Goal: Use online tool/utility: Utilize a website feature to perform a specific function

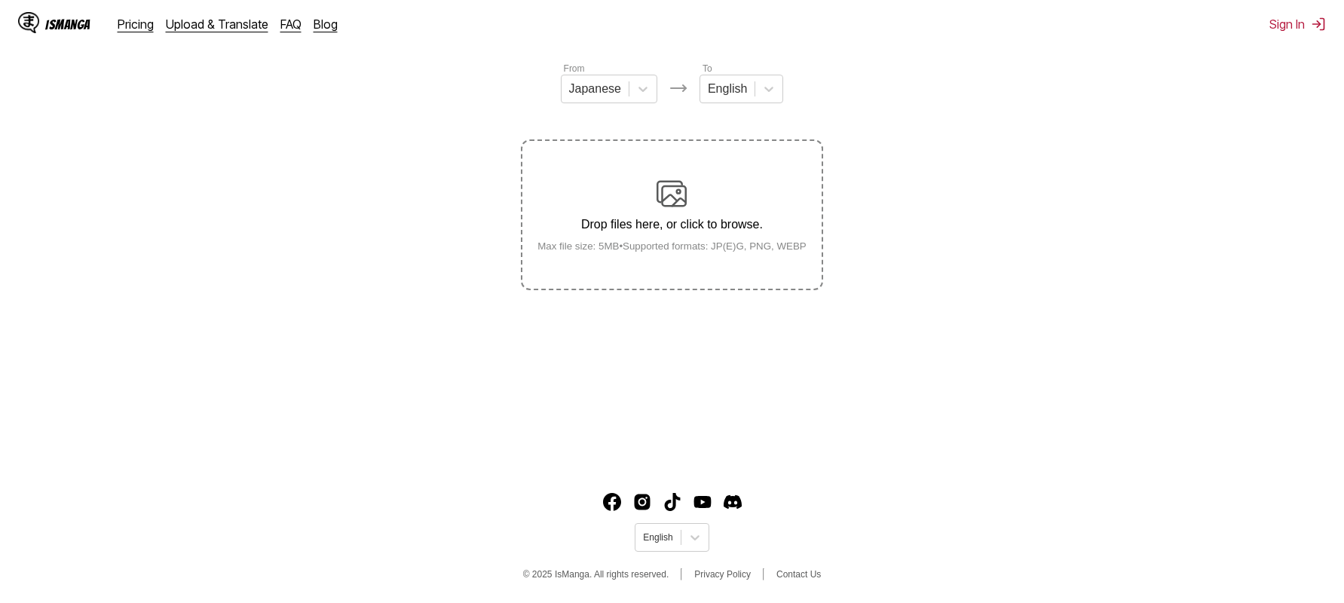
scroll to position [179, 0]
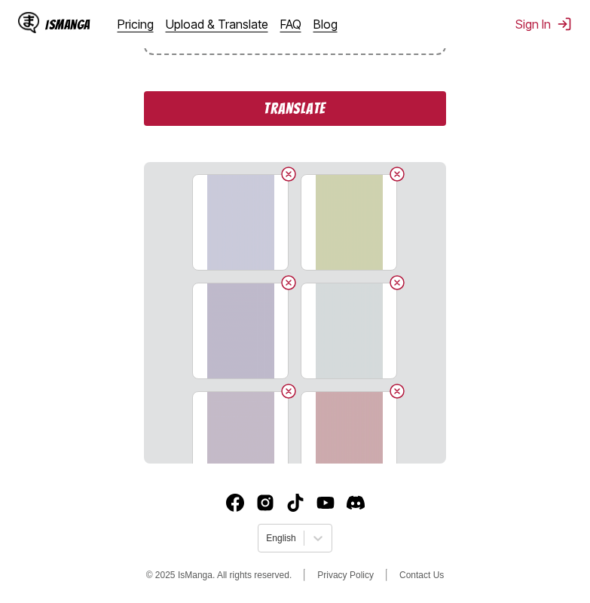
scroll to position [418, 0]
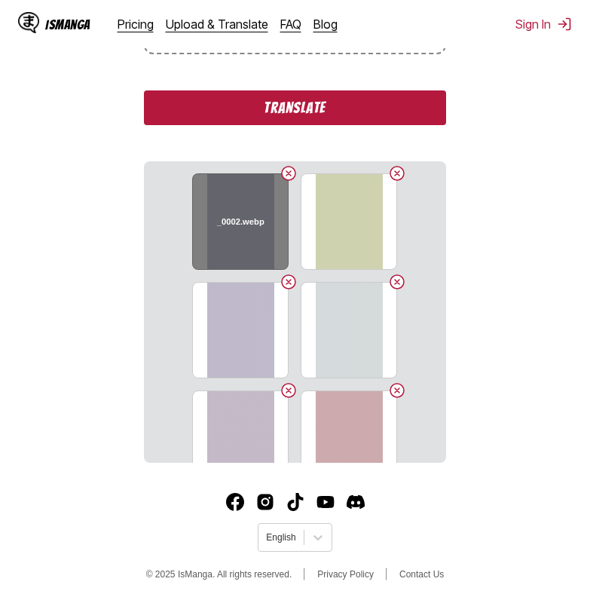
click at [283, 170] on button "Delete image" at bounding box center [289, 173] width 18 height 18
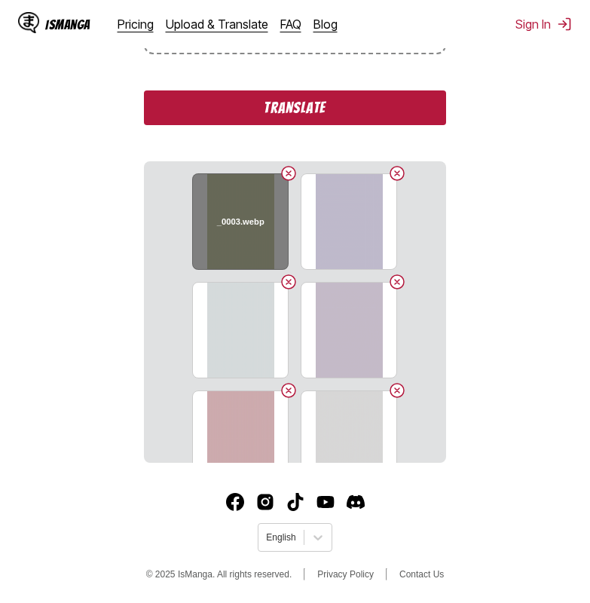
click at [282, 170] on button "Delete image" at bounding box center [289, 173] width 18 height 18
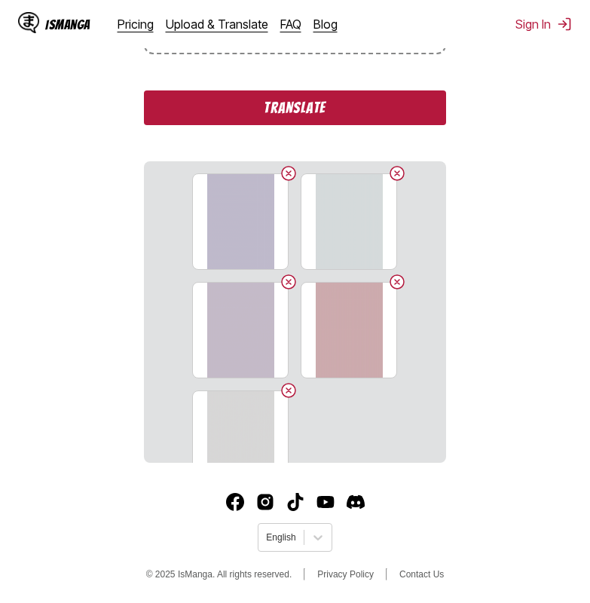
click at [282, 170] on button "Delete image" at bounding box center [289, 173] width 18 height 18
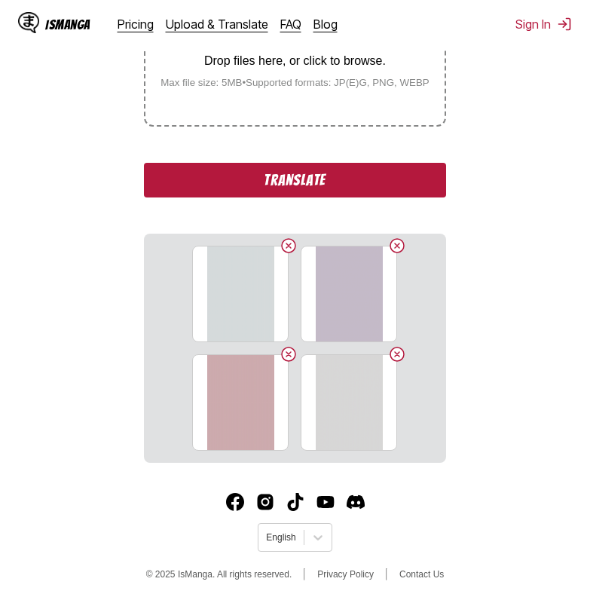
click at [282, 170] on button "Translate" at bounding box center [294, 180] width 301 height 35
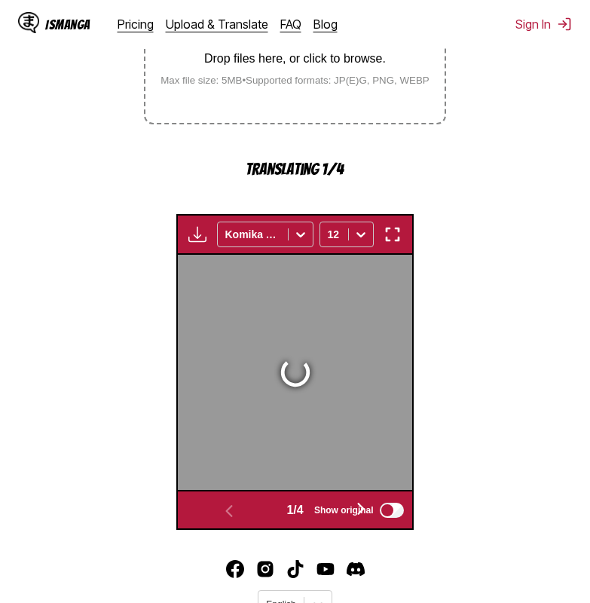
scroll to position [473, 0]
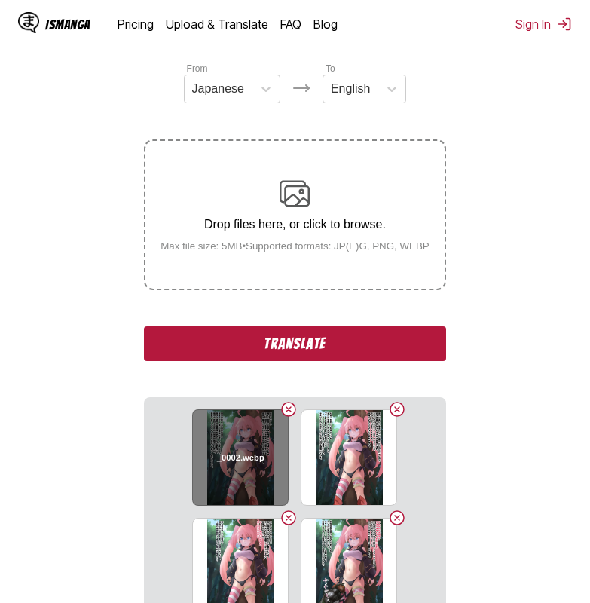
scroll to position [418, 0]
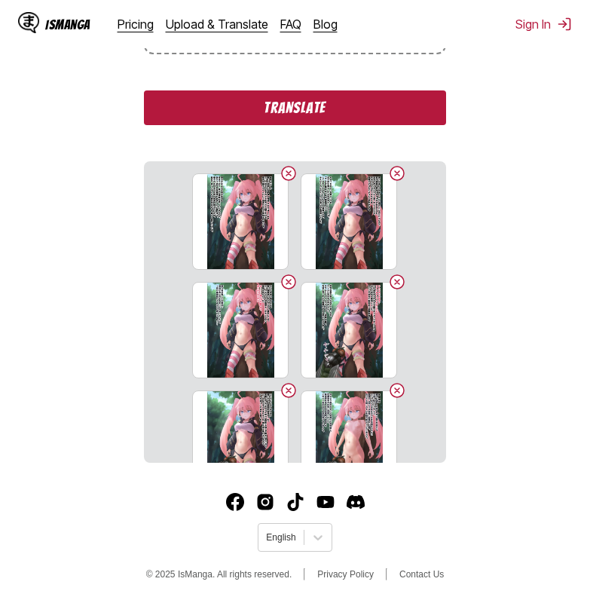
click at [222, 114] on button "Translate" at bounding box center [294, 107] width 301 height 35
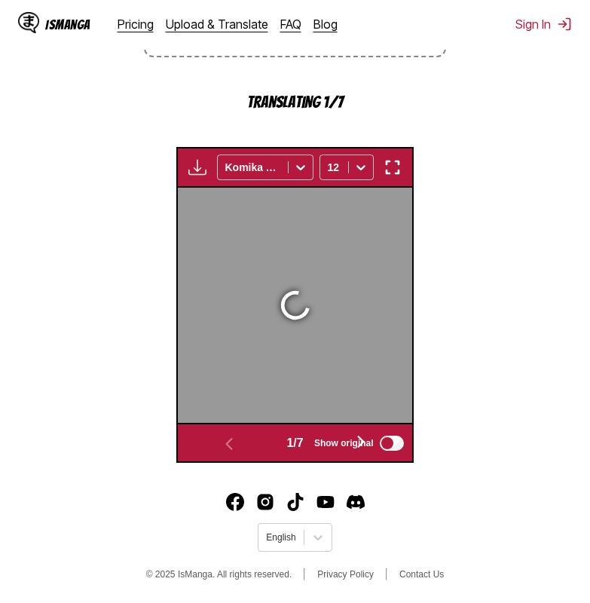
scroll to position [473, 0]
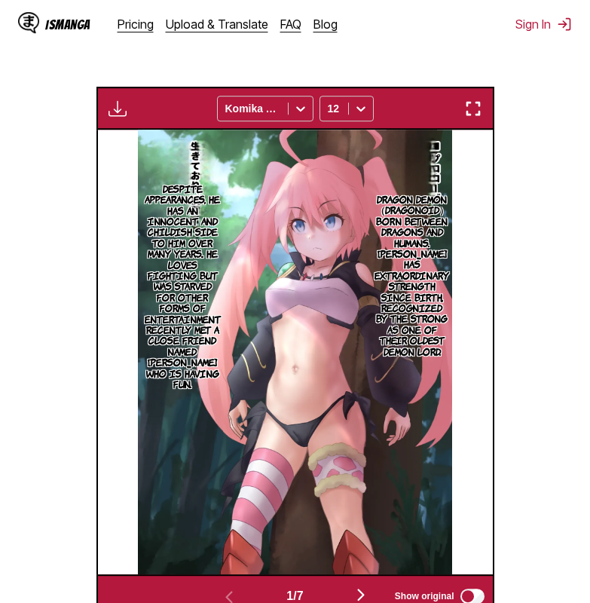
click at [477, 110] on img "button" at bounding box center [473, 108] width 18 height 18
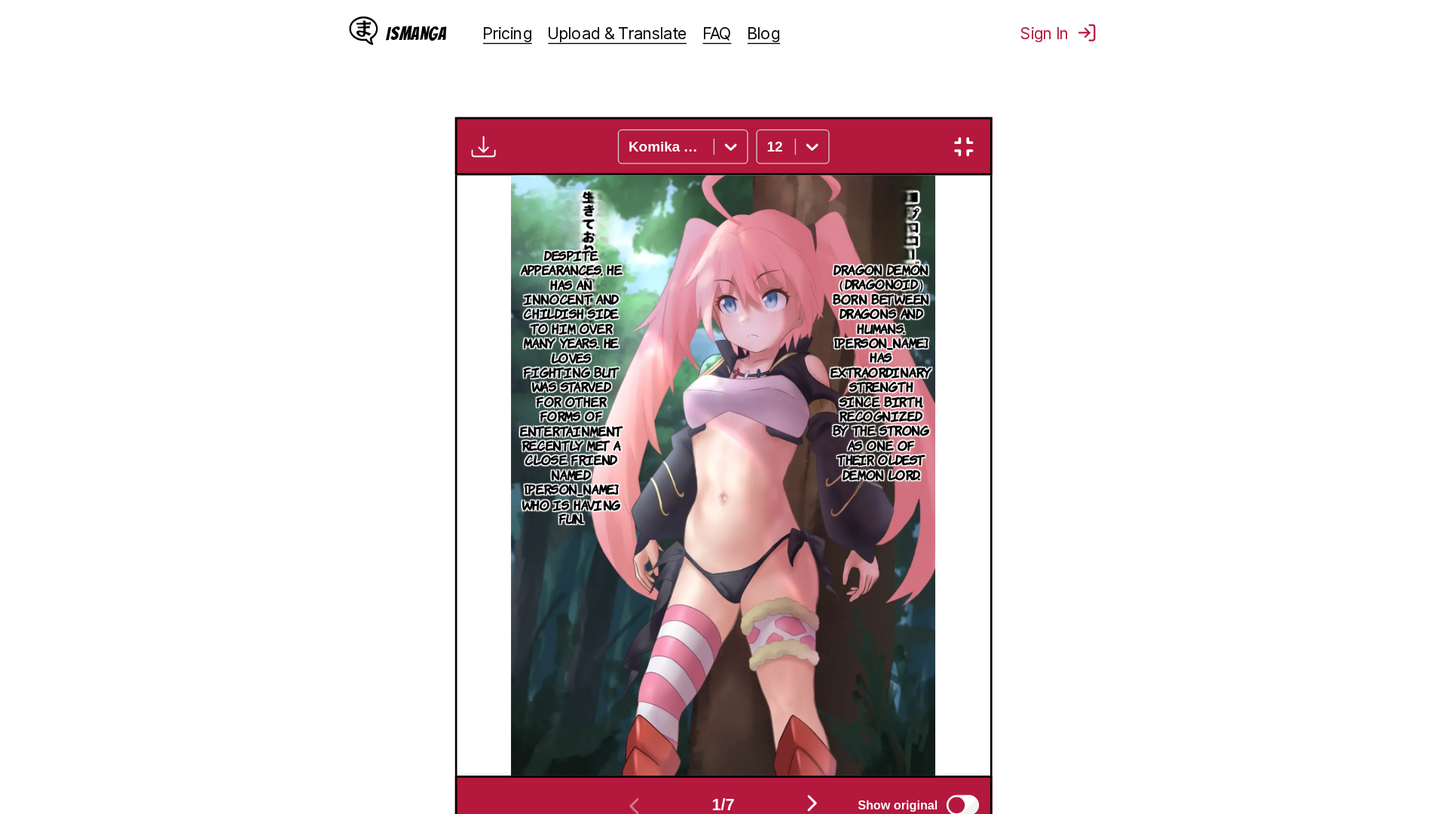
scroll to position [158, 0]
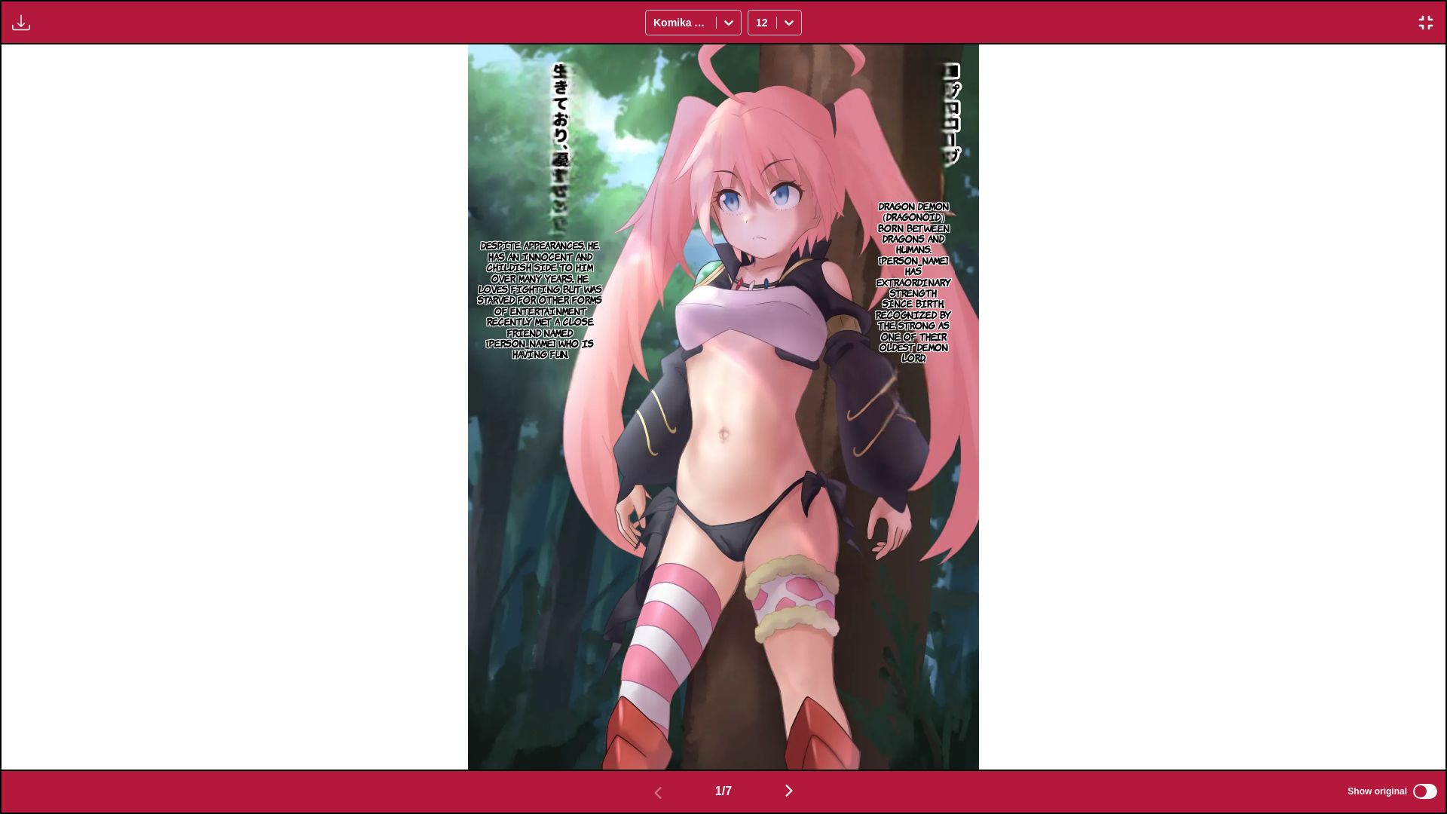
click at [589, 602] on img "button" at bounding box center [789, 791] width 18 height 18
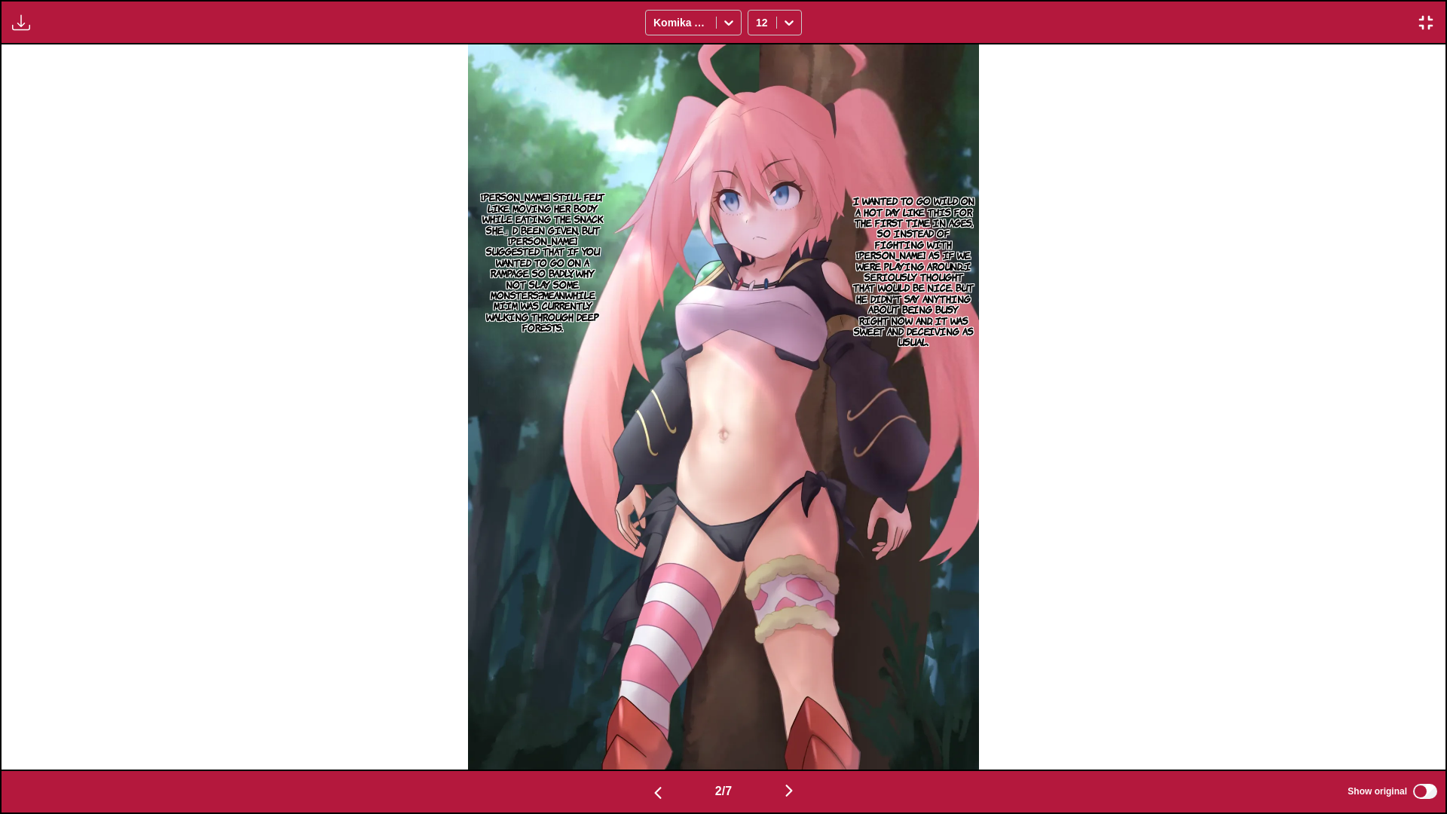
click at [589, 602] on img "button" at bounding box center [789, 791] width 18 height 18
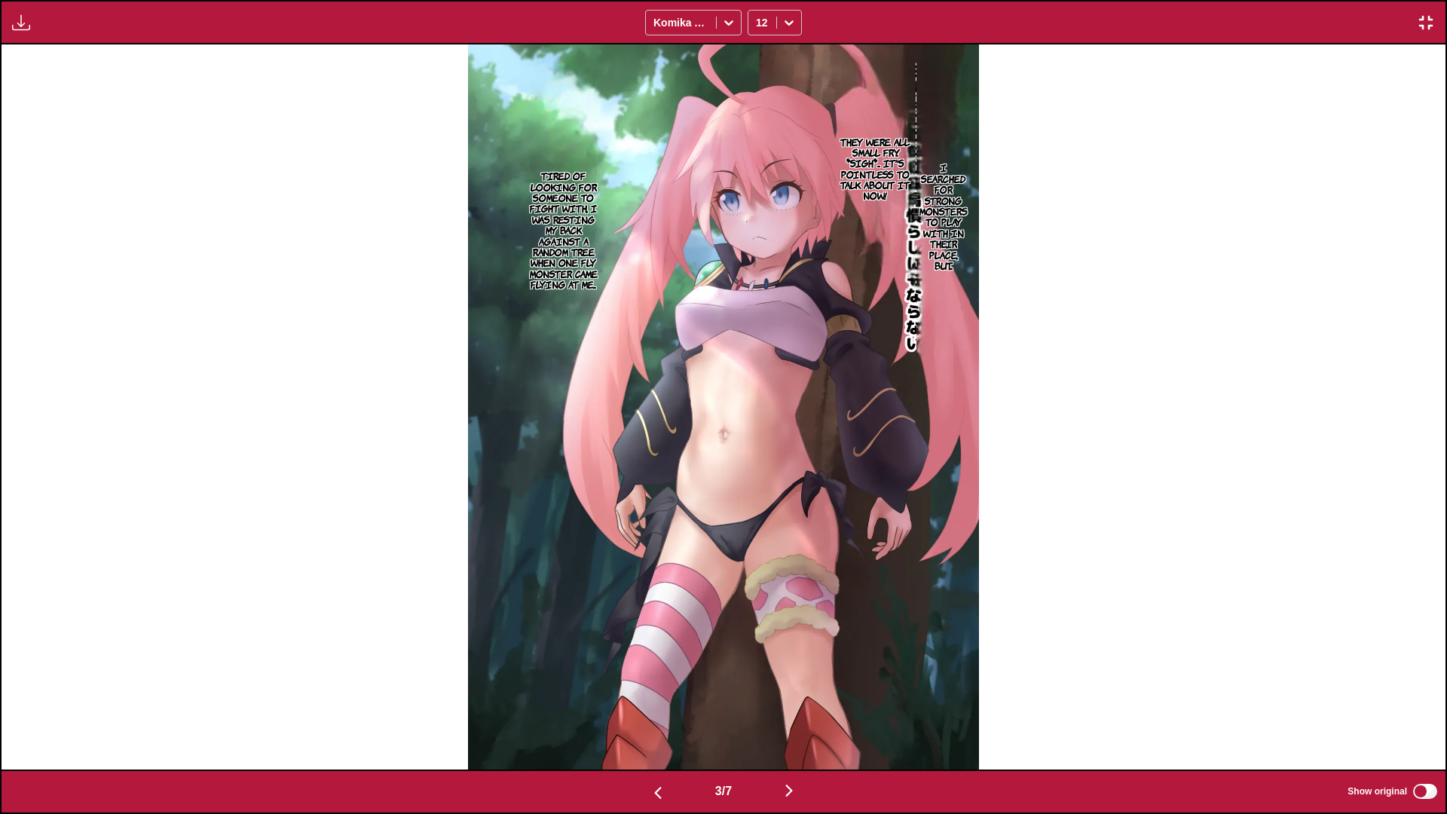
click at [589, 602] on button "button" at bounding box center [789, 792] width 90 height 22
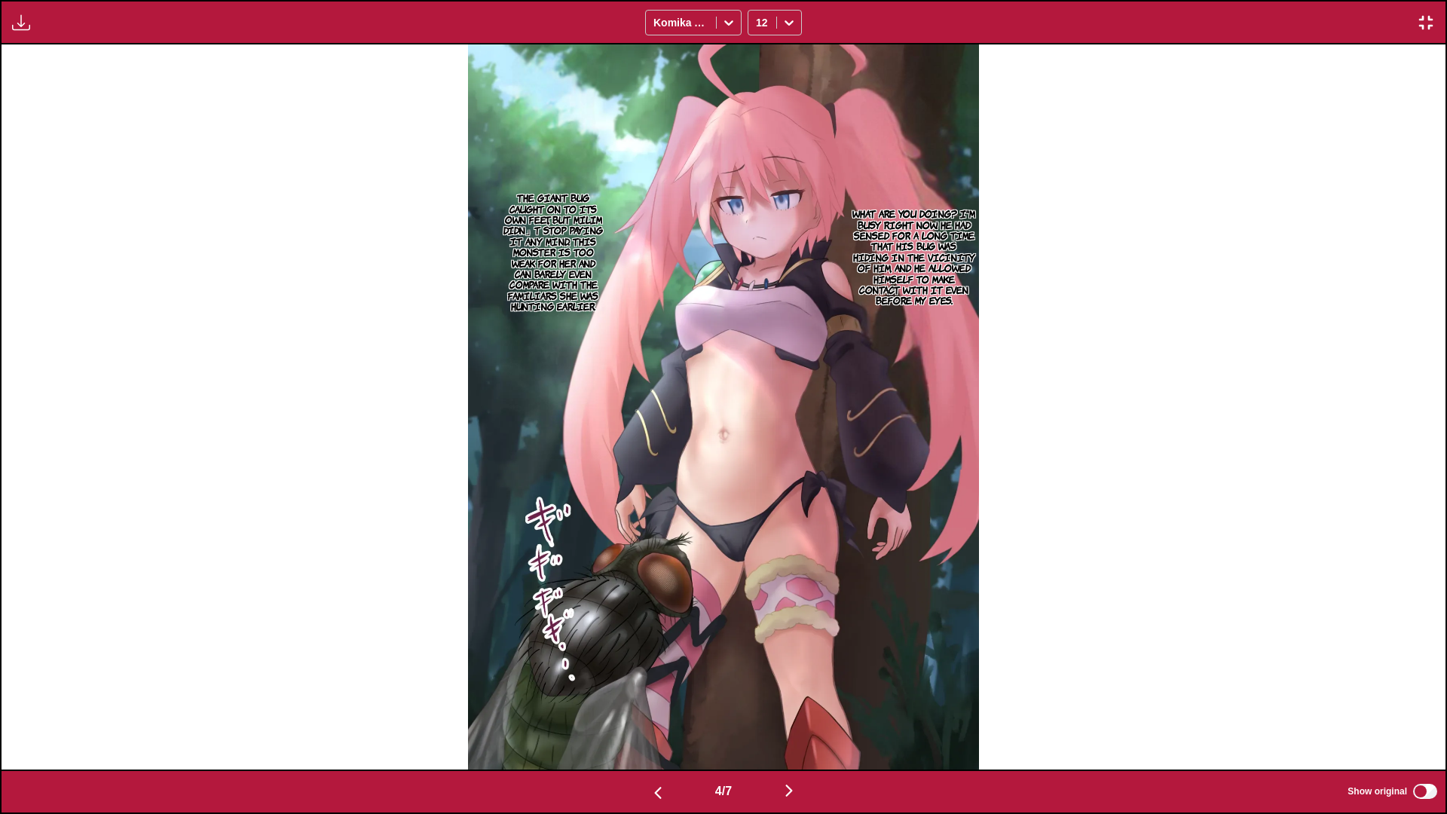
click at [589, 602] on button "button" at bounding box center [789, 792] width 90 height 22
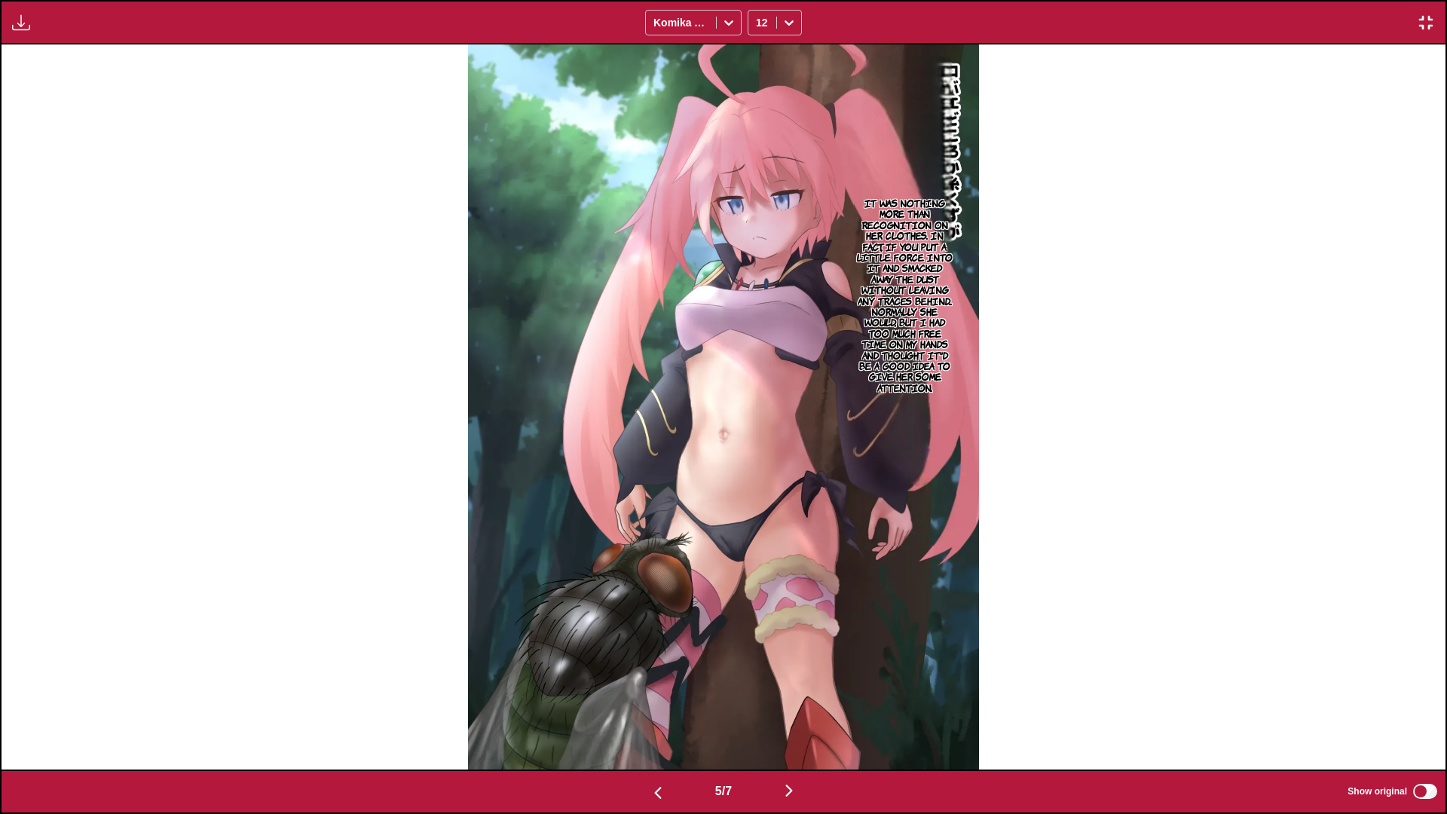
click at [589, 602] on img "button" at bounding box center [789, 791] width 18 height 18
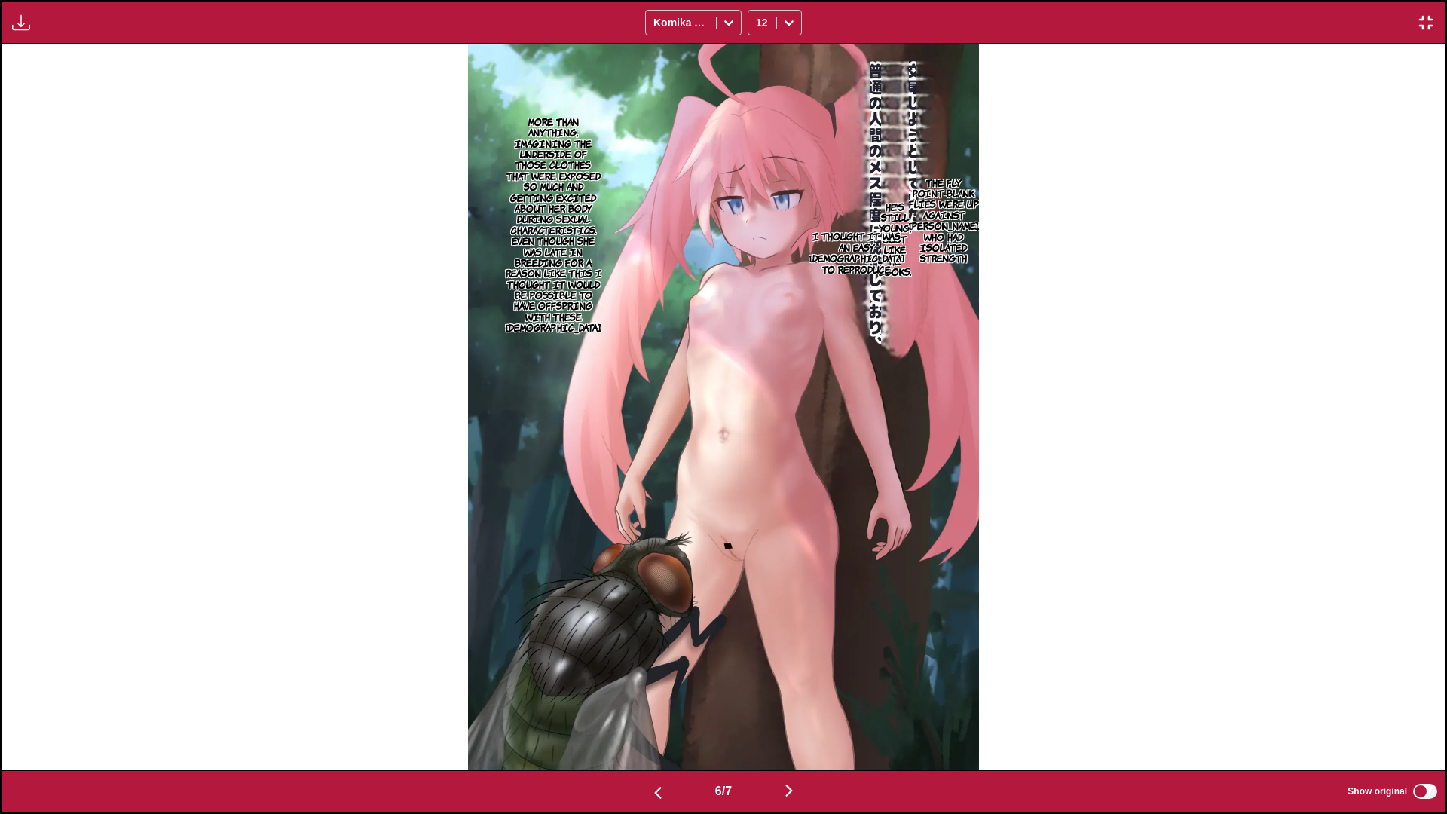
click at [589, 602] on button "button" at bounding box center [789, 792] width 90 height 22
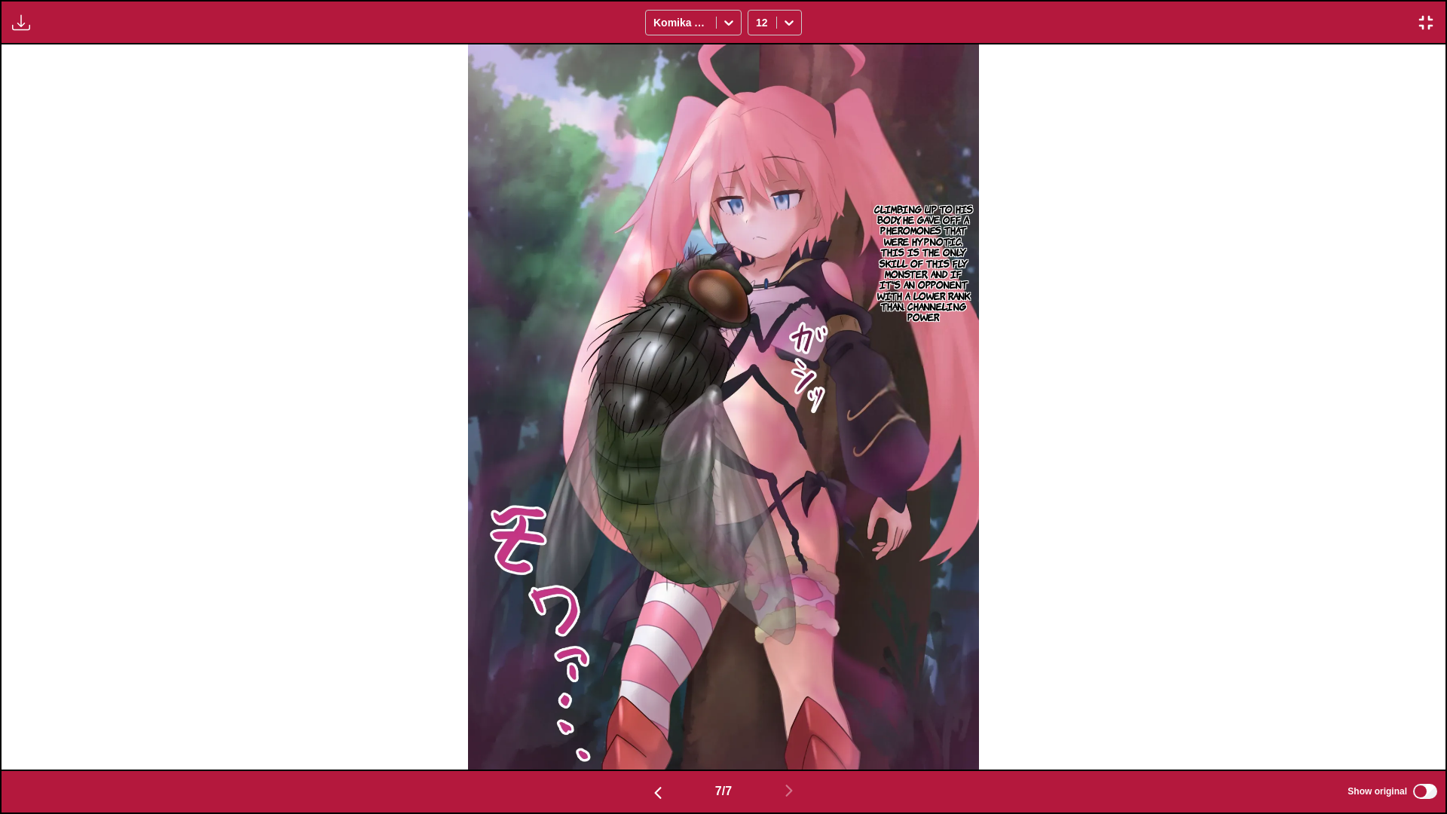
click at [589, 22] on img "button" at bounding box center [1426, 23] width 18 height 18
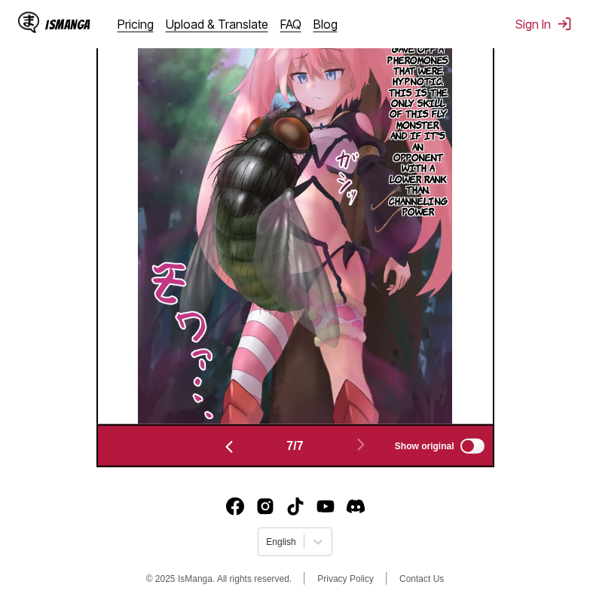
scroll to position [576, 0]
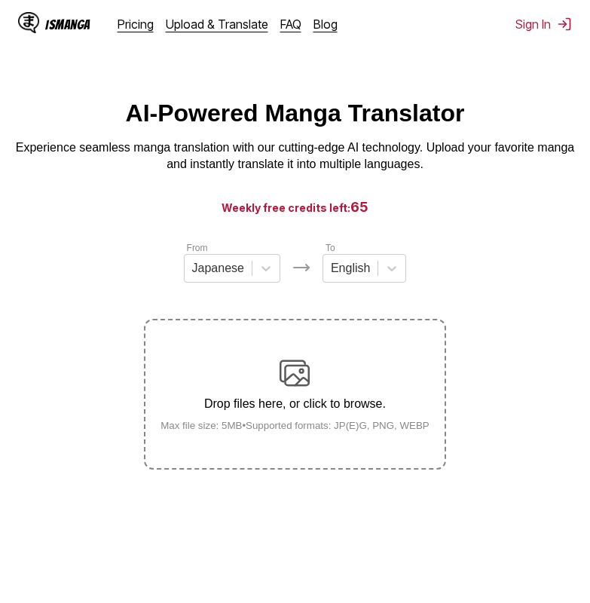
scroll to position [179, 0]
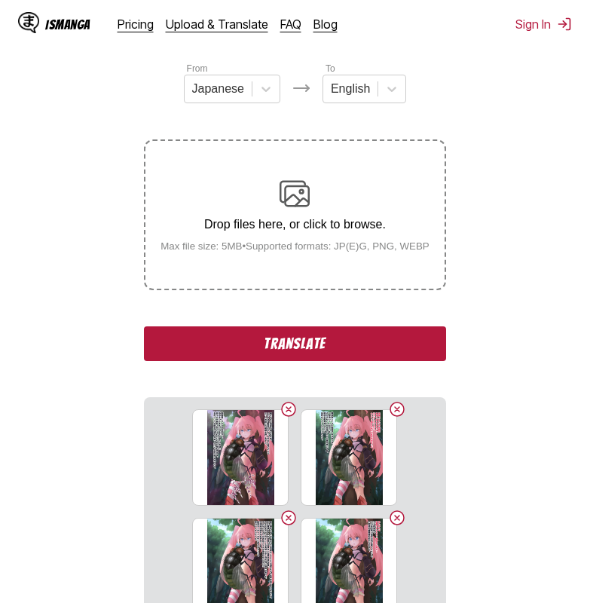
click at [263, 347] on button "Translate" at bounding box center [294, 343] width 301 height 35
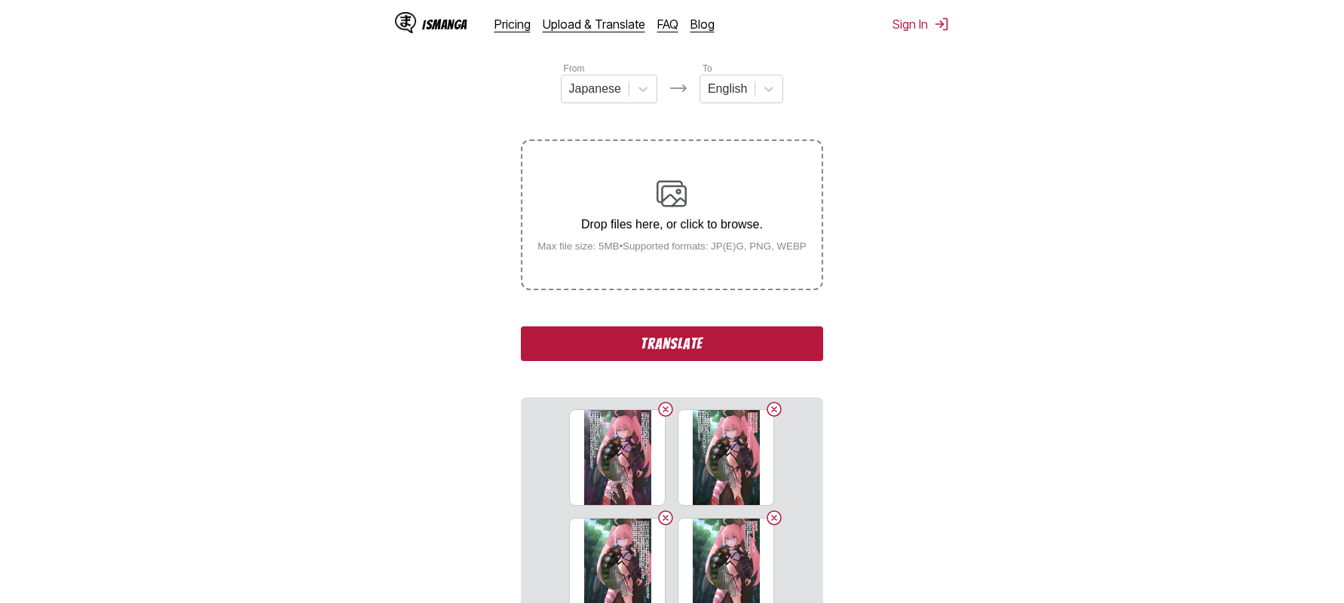
scroll to position [477, 0]
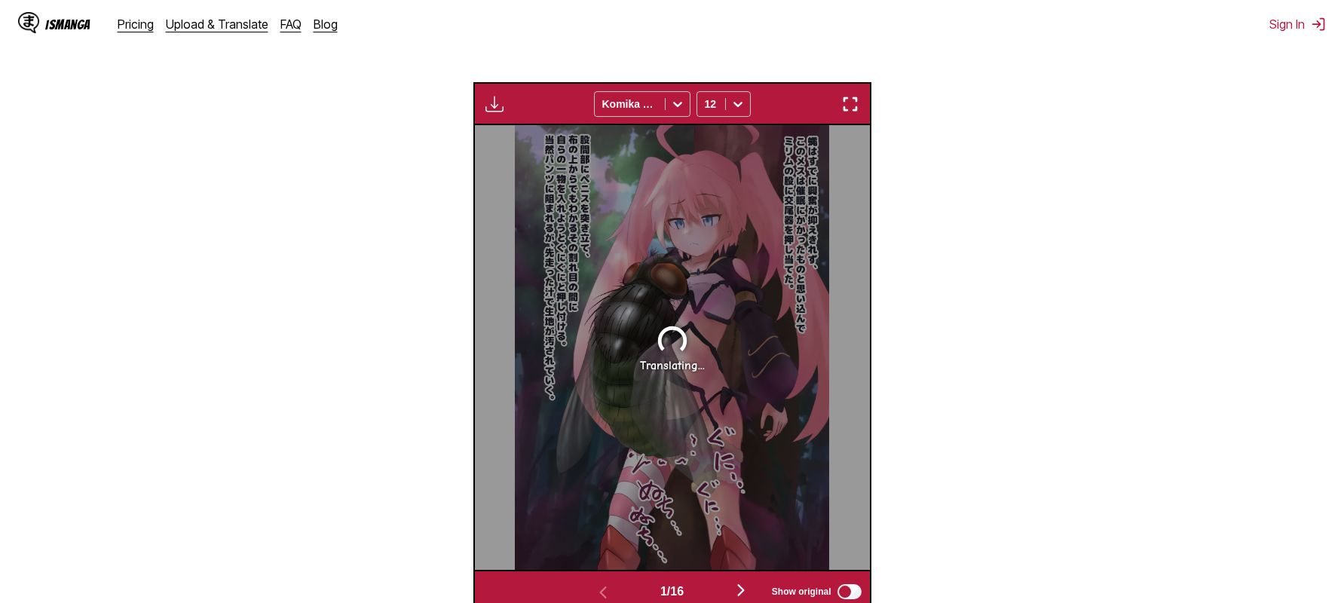
click at [589, 103] on img "button" at bounding box center [850, 104] width 18 height 18
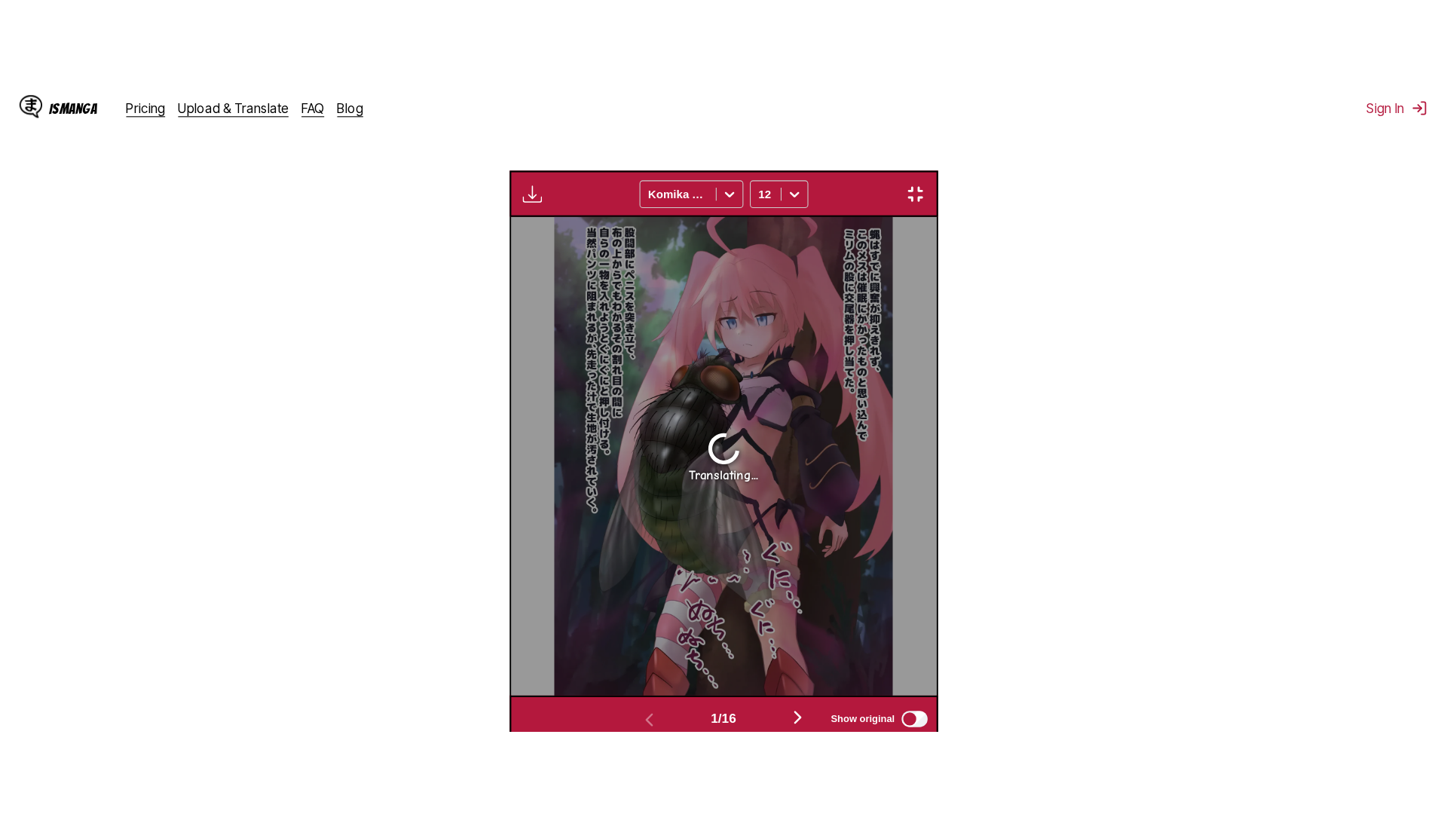
scroll to position [158, 0]
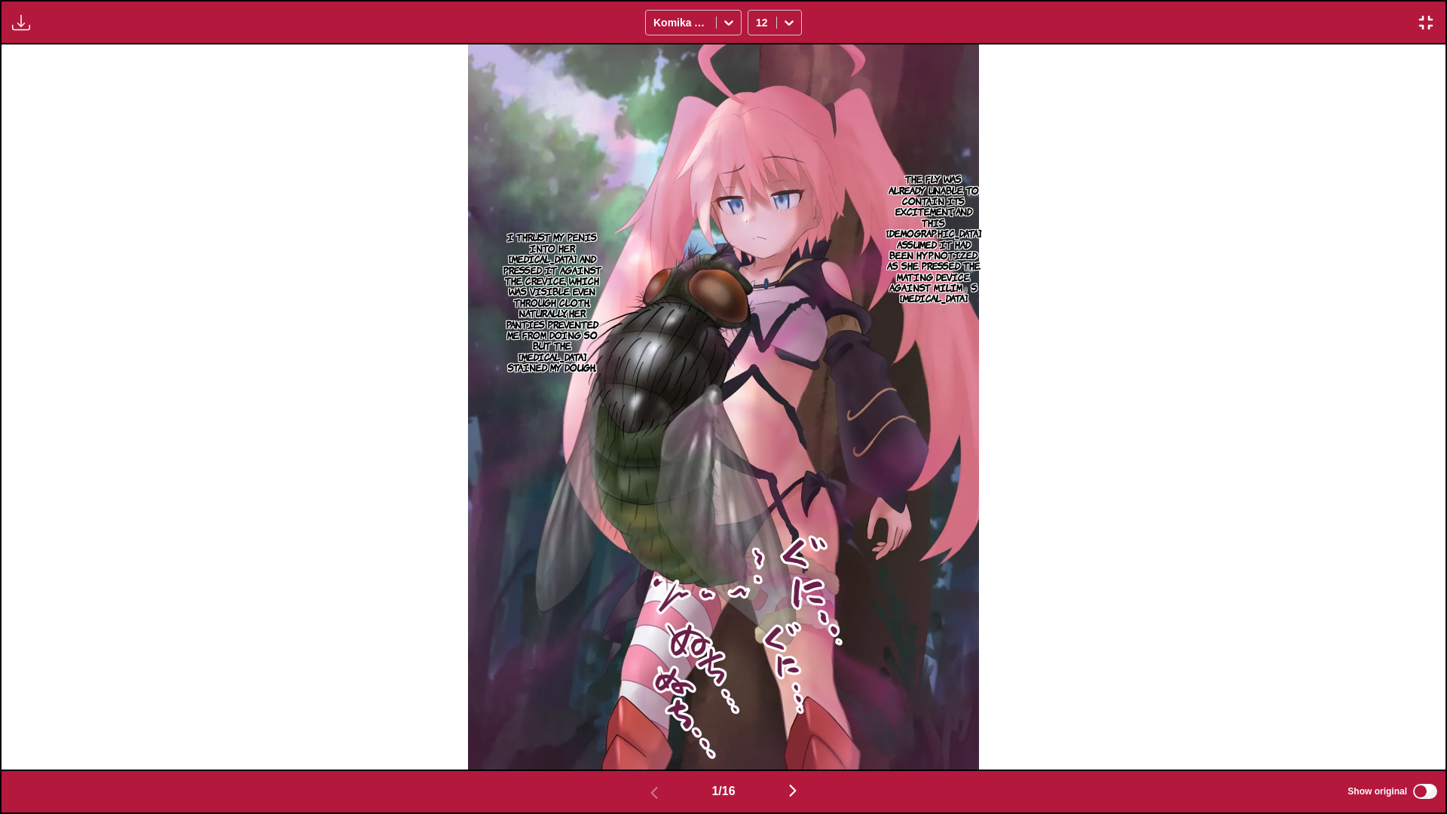
click at [589, 602] on img "button" at bounding box center [793, 791] width 18 height 18
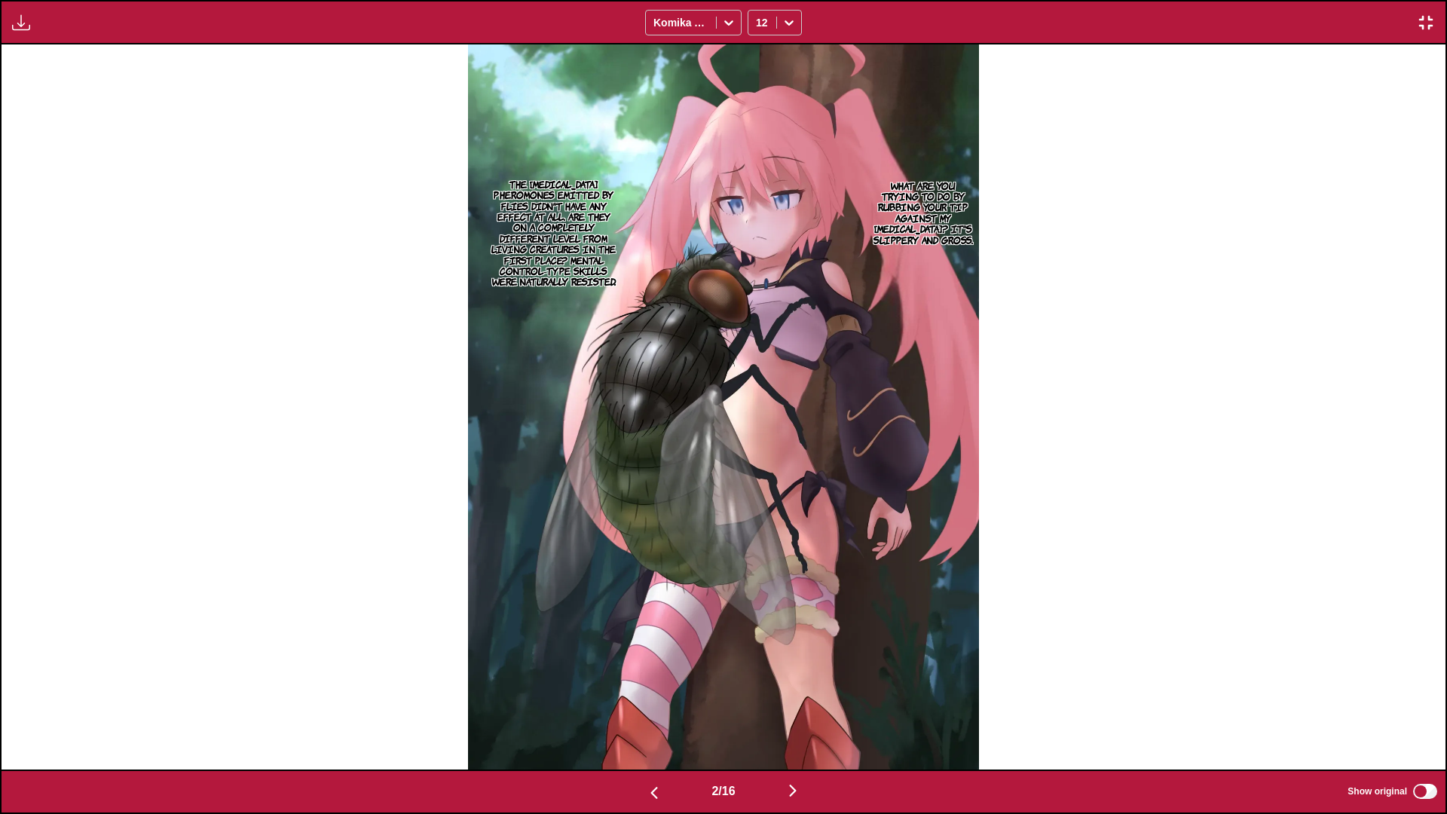
click at [589, 602] on img "button" at bounding box center [793, 791] width 18 height 18
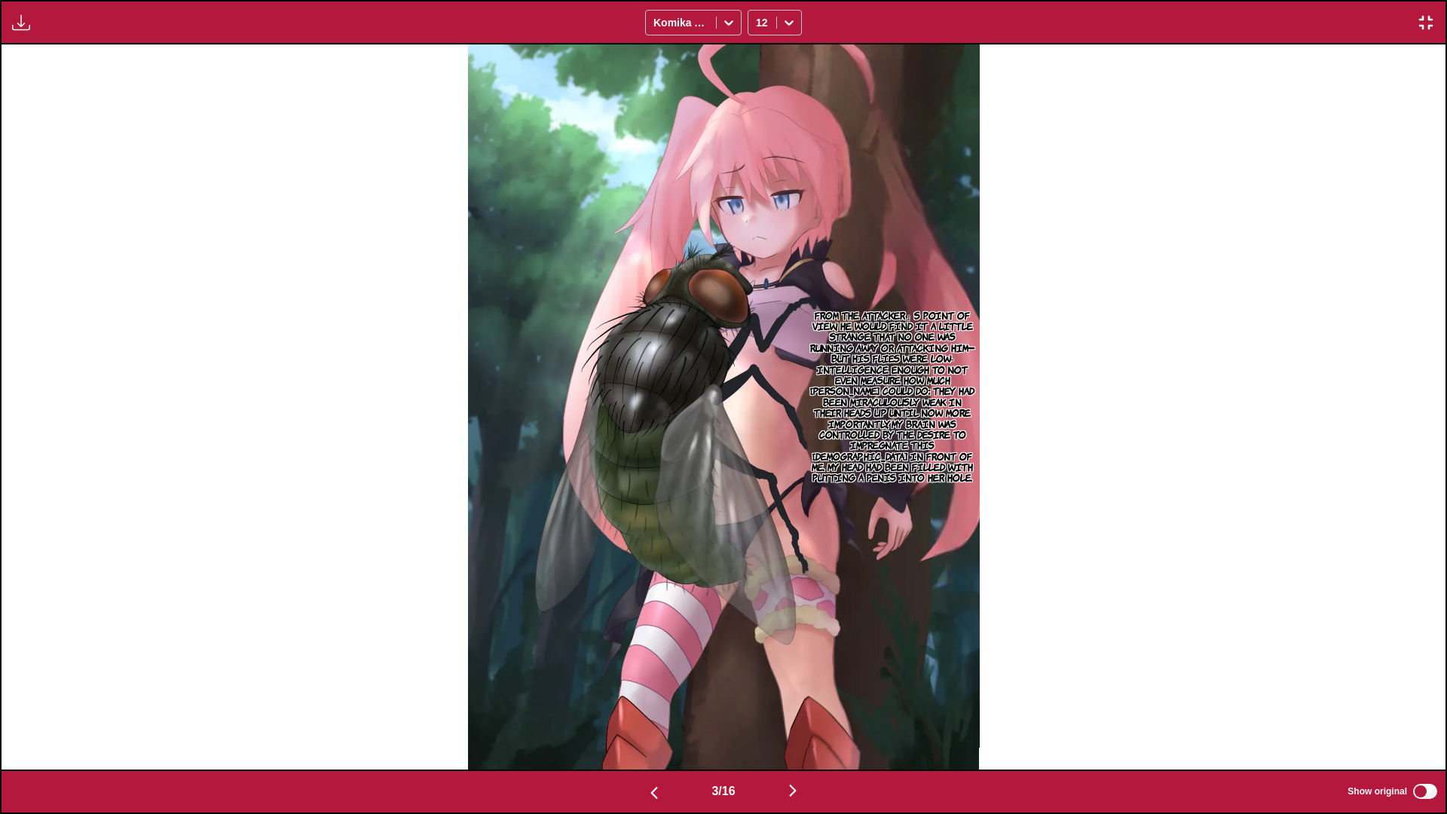
click at [589, 602] on img "button" at bounding box center [793, 791] width 18 height 18
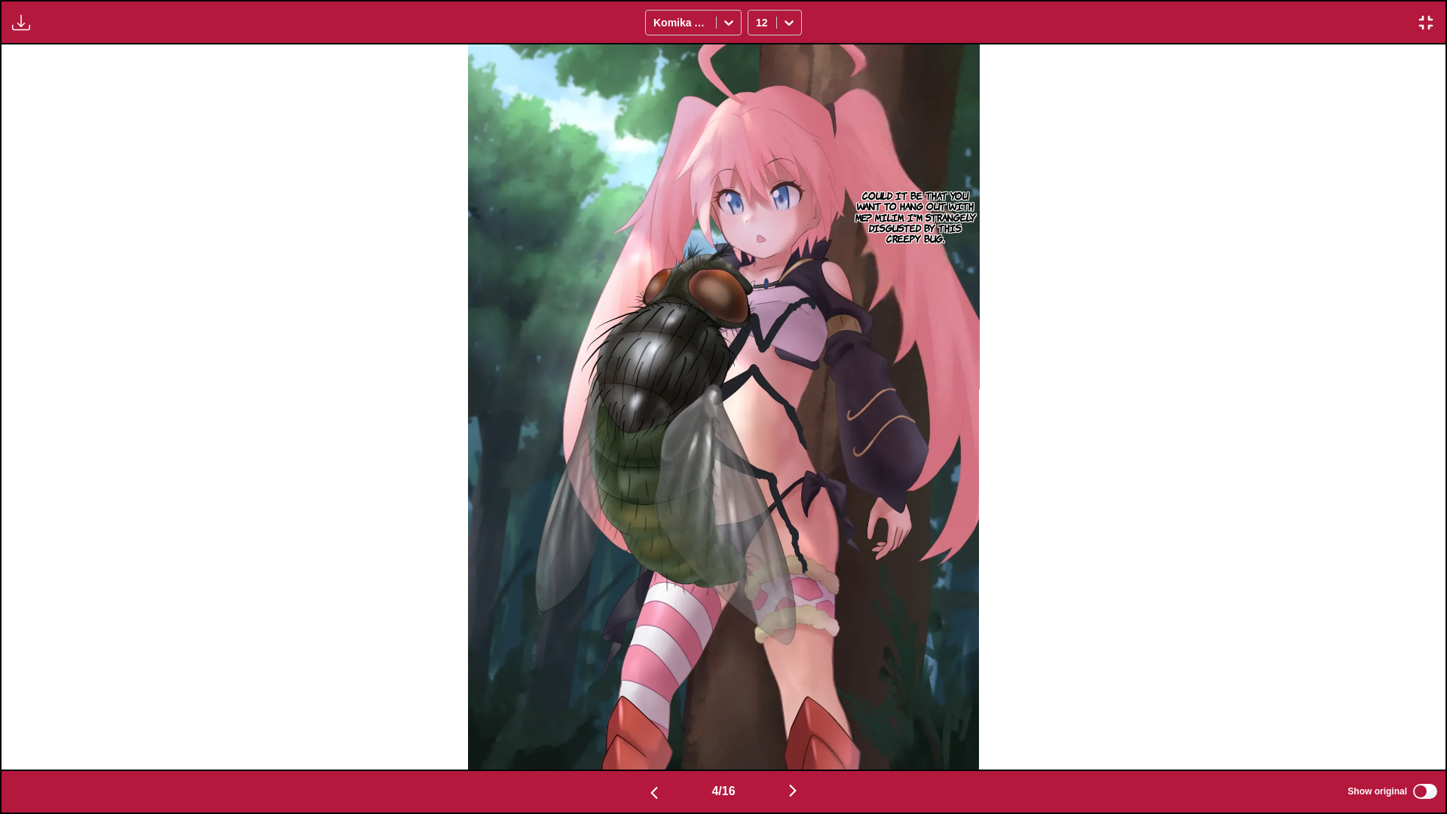
click at [589, 602] on img "button" at bounding box center [793, 791] width 18 height 18
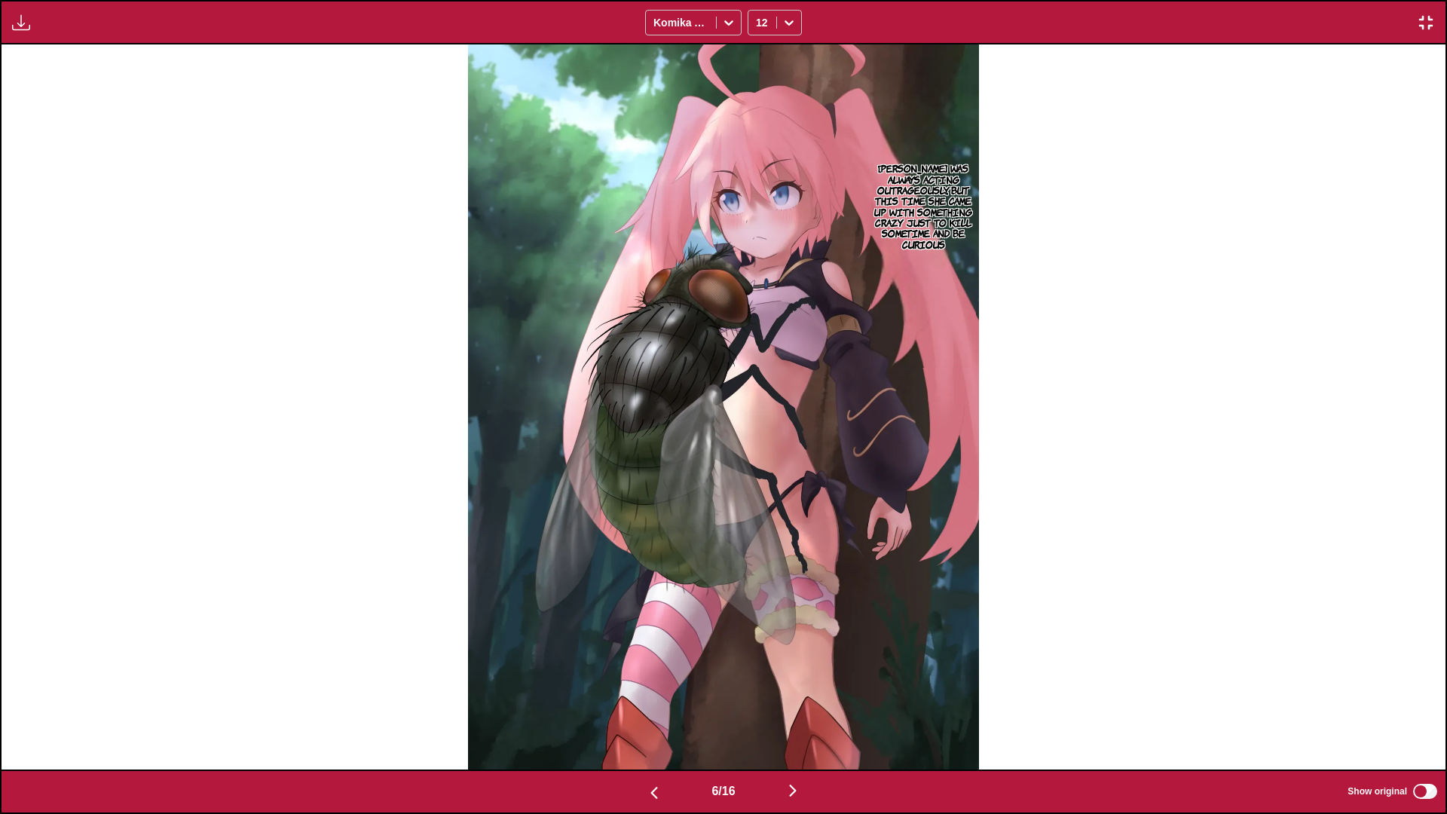
scroll to position [0, 8664]
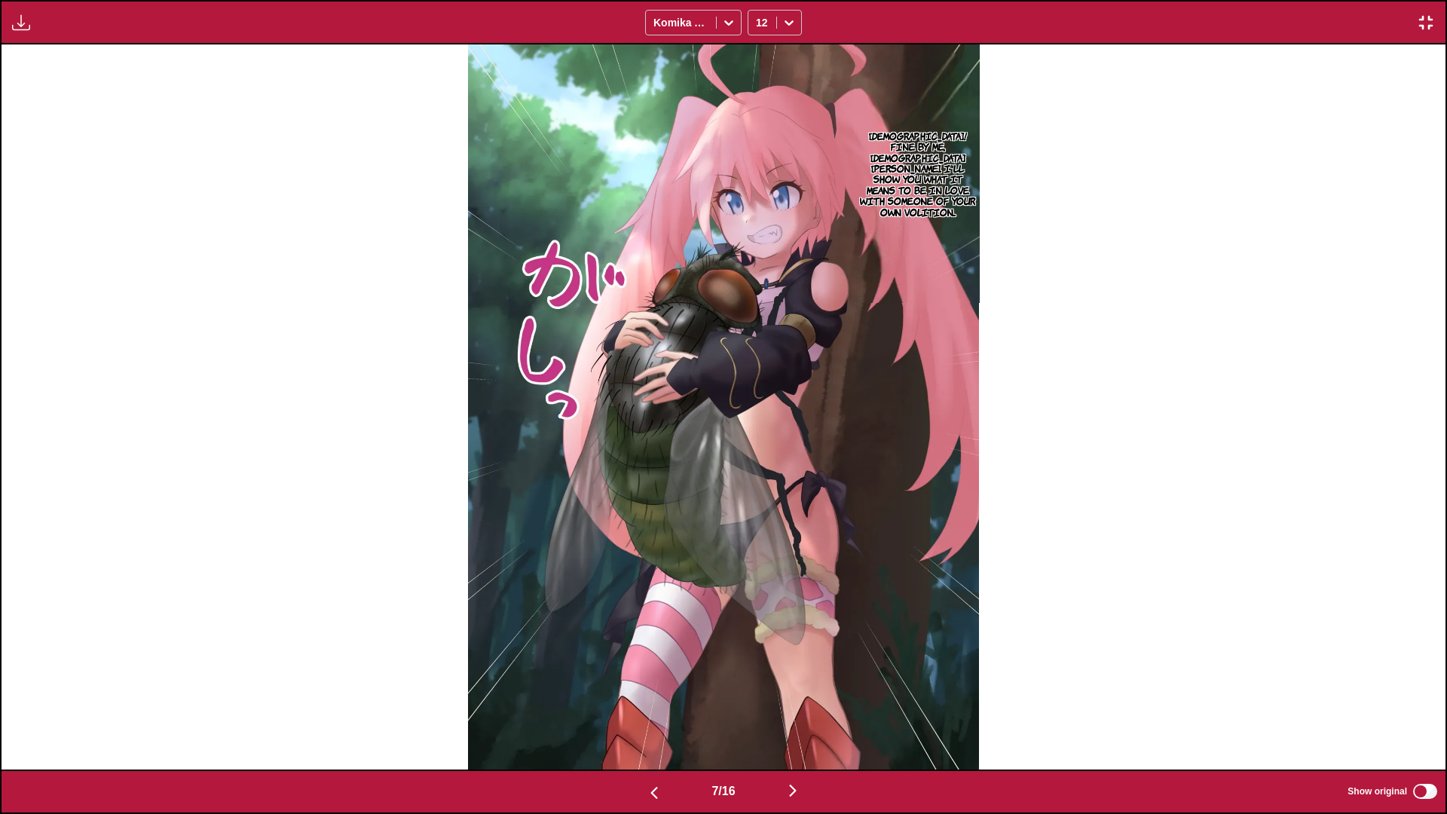
click at [589, 602] on img "button" at bounding box center [793, 791] width 18 height 18
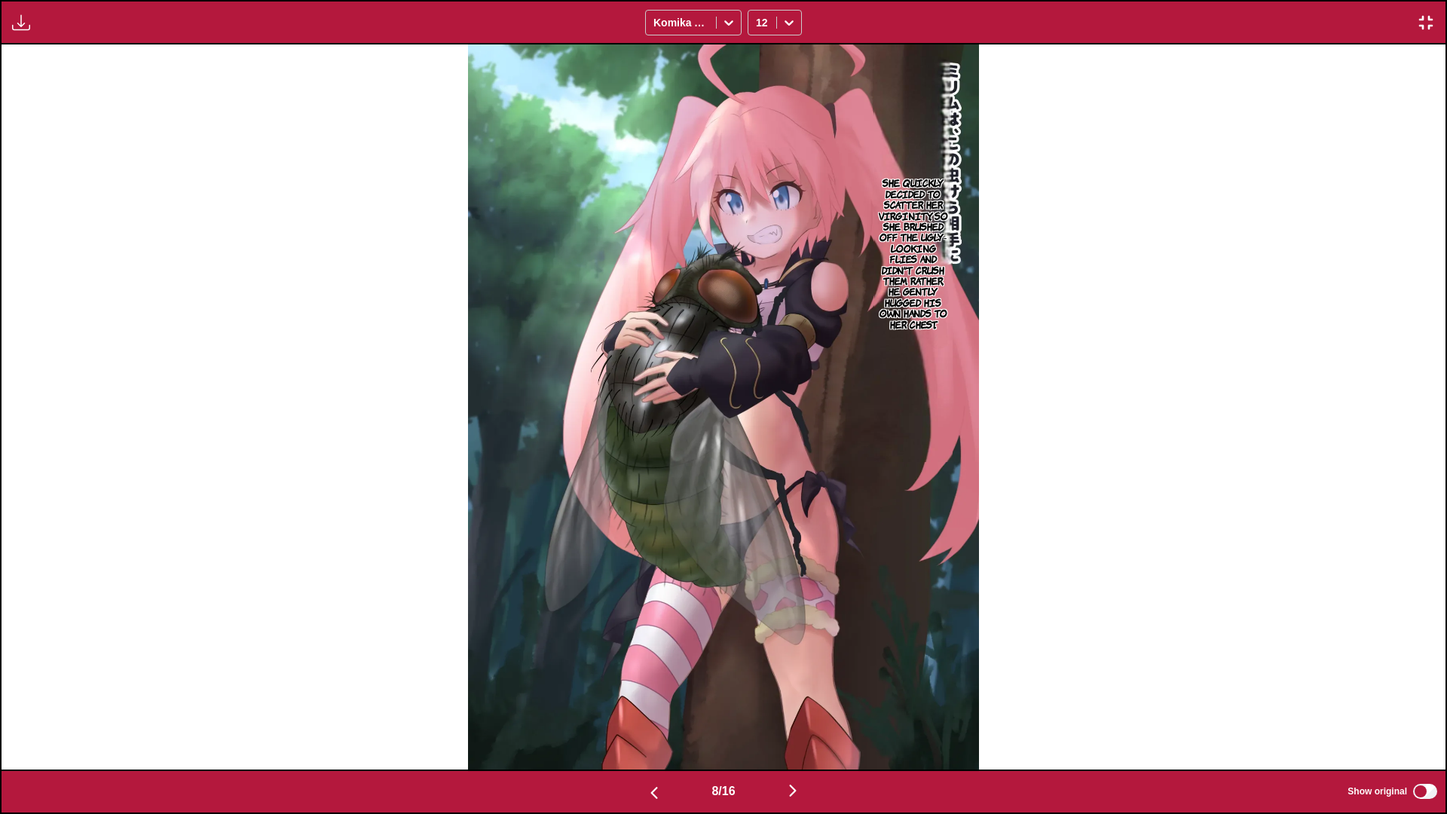
click at [589, 602] on img "button" at bounding box center [793, 791] width 18 height 18
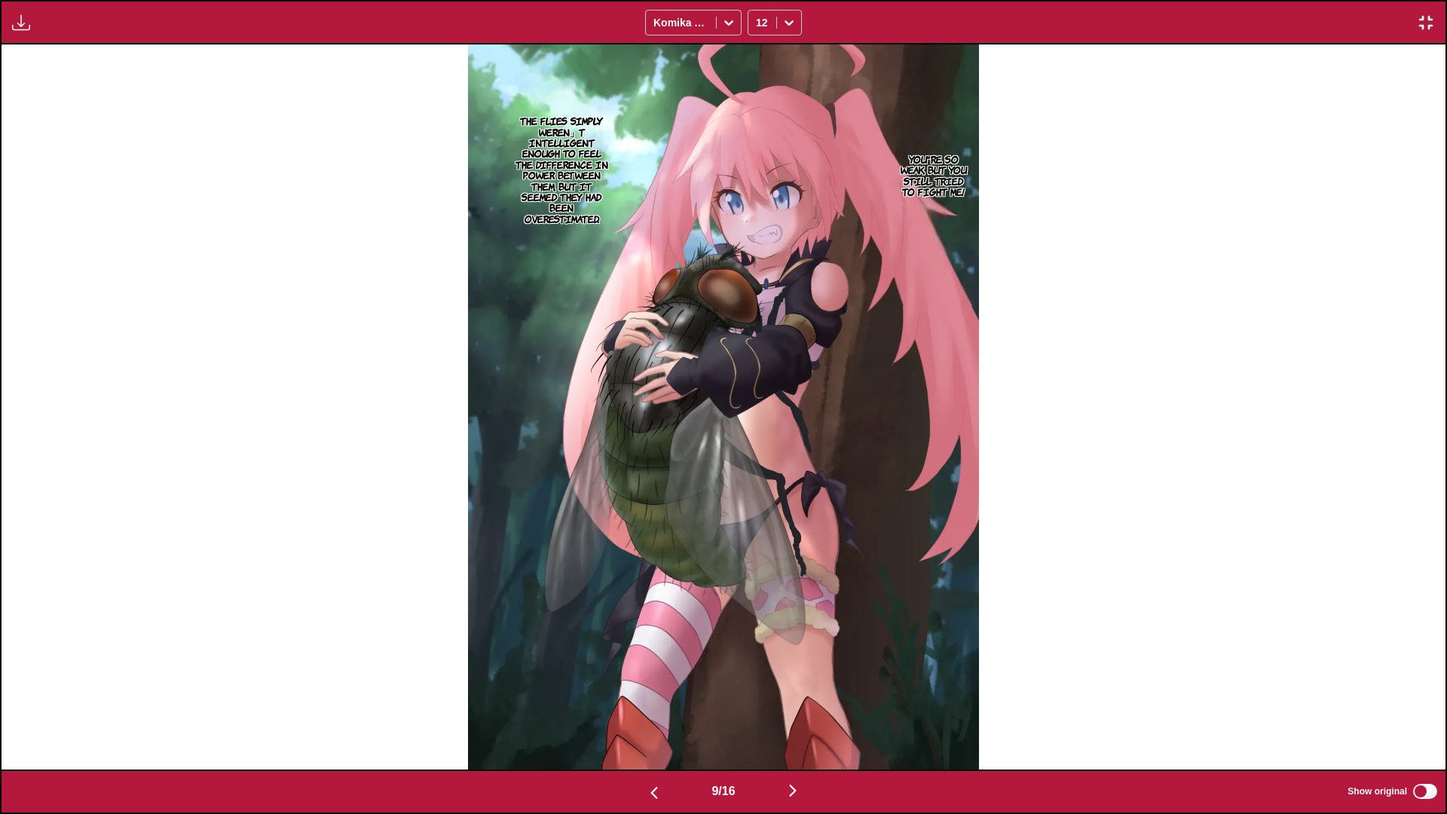
click at [589, 602] on img "button" at bounding box center [793, 791] width 18 height 18
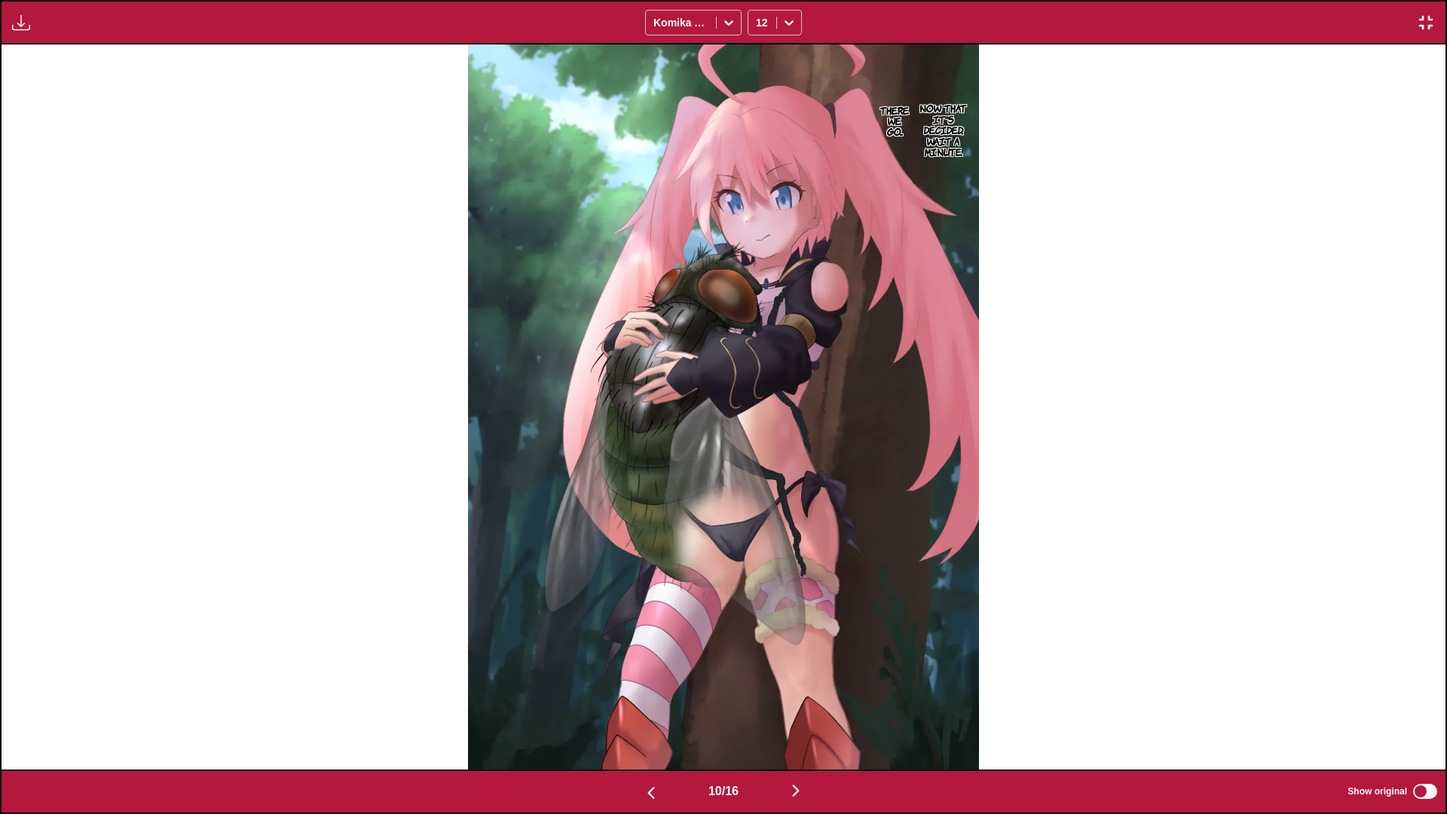
click at [589, 602] on button "button" at bounding box center [796, 792] width 90 height 22
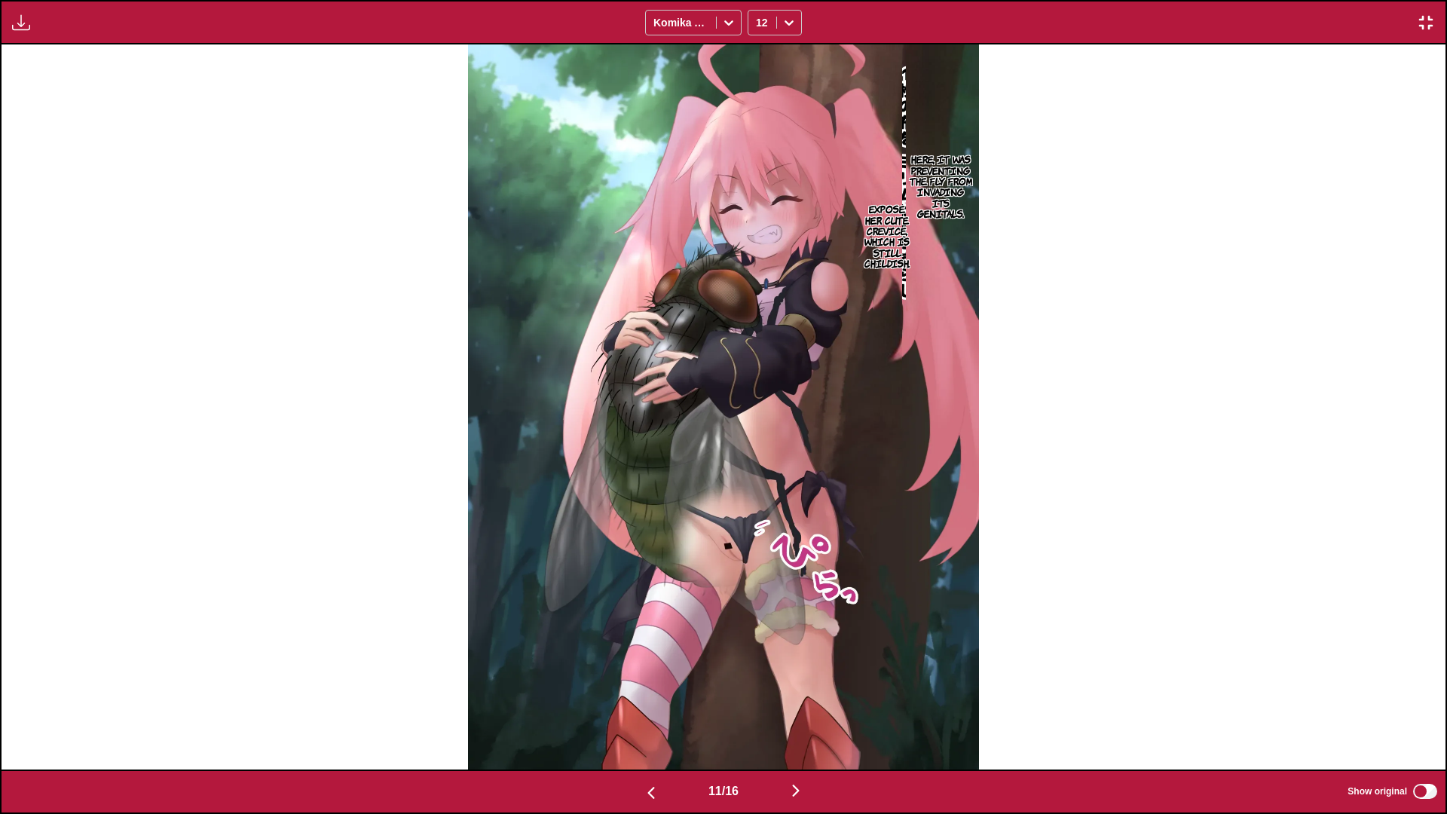
click at [589, 602] on button "button" at bounding box center [796, 792] width 90 height 22
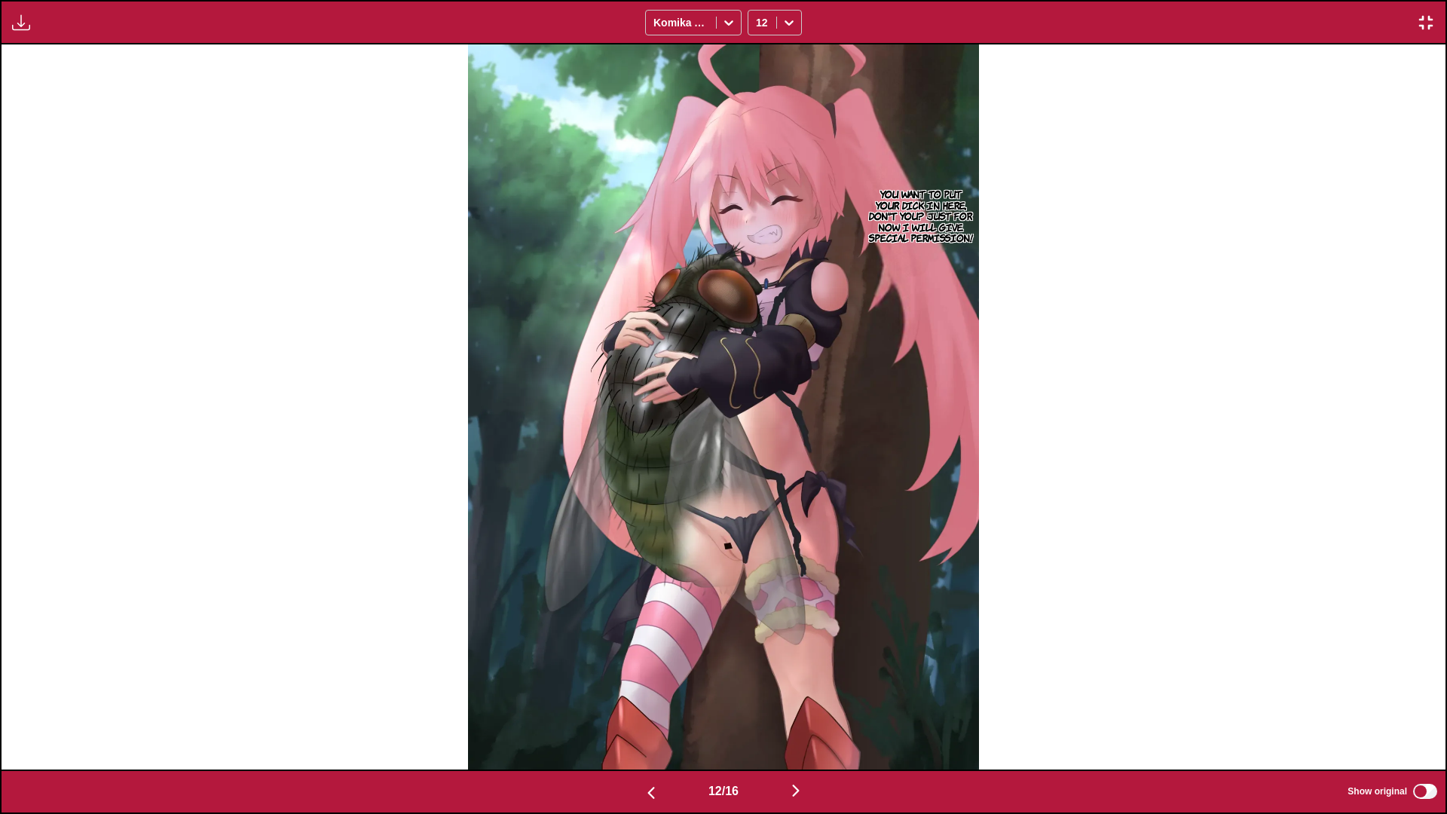
click at [589, 602] on img "button" at bounding box center [796, 791] width 18 height 18
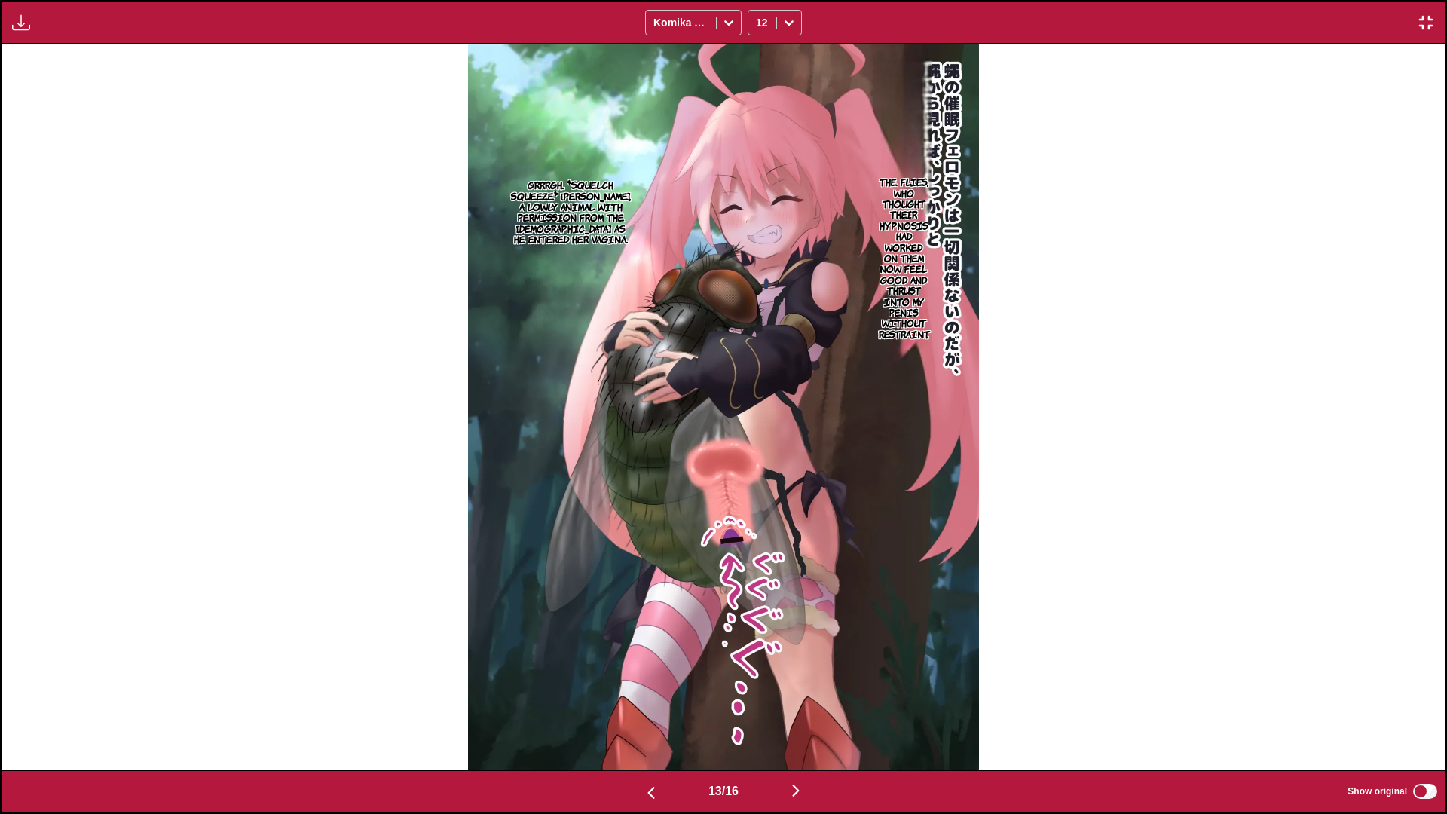
click at [589, 602] on img "button" at bounding box center [796, 791] width 18 height 18
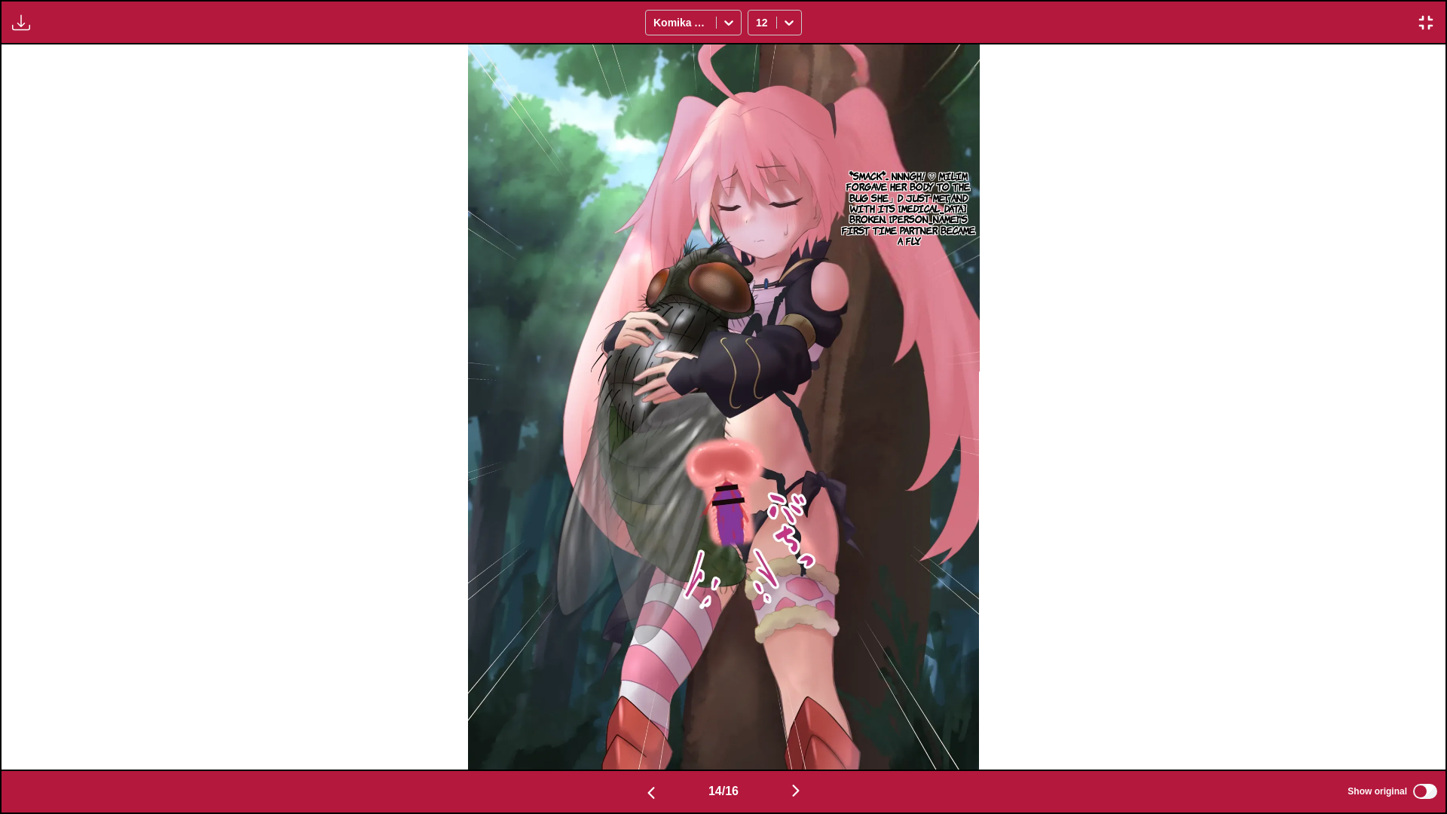
click at [589, 602] on img "button" at bounding box center [796, 791] width 18 height 18
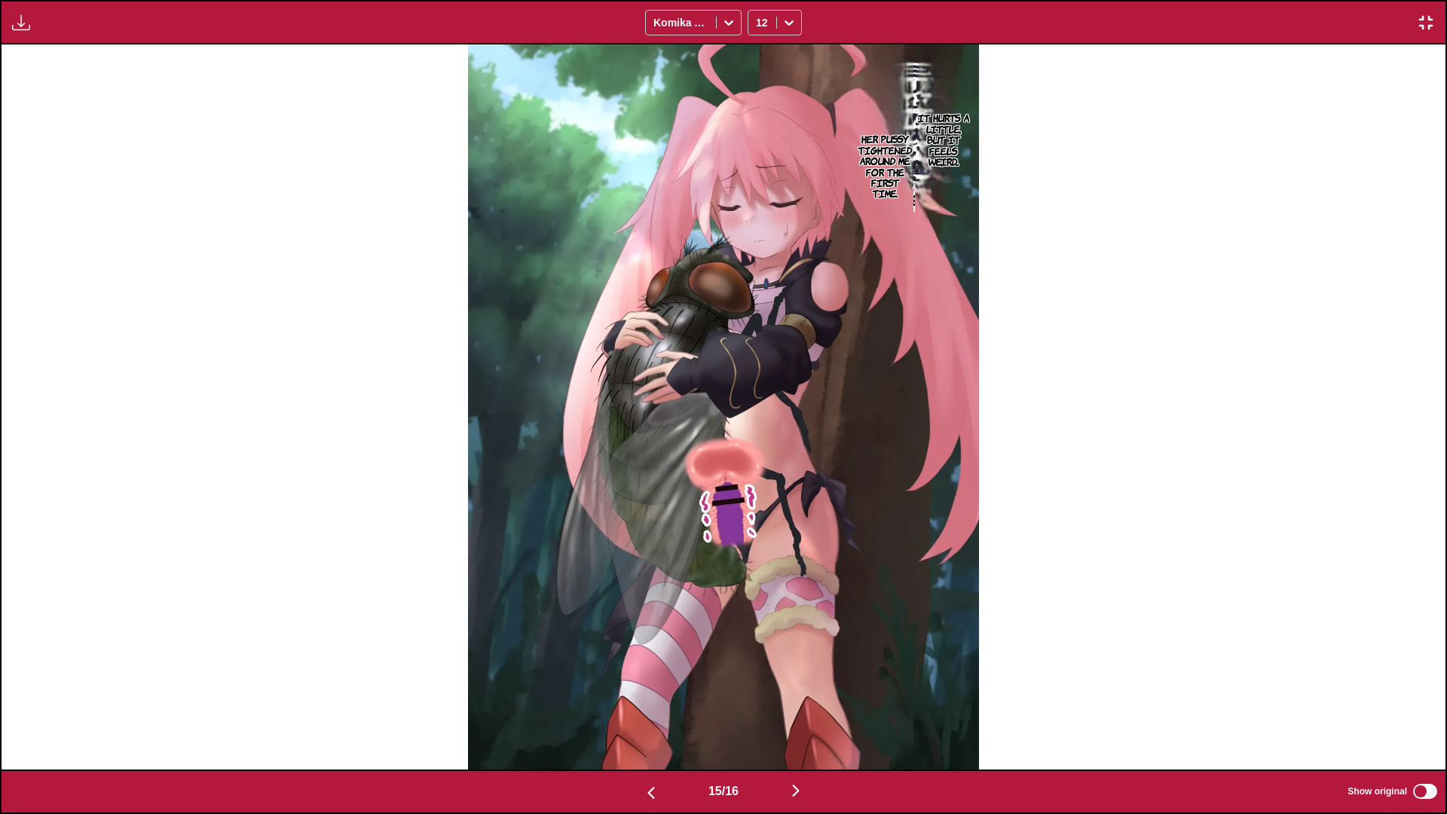
click at [589, 602] on img "button" at bounding box center [796, 791] width 18 height 18
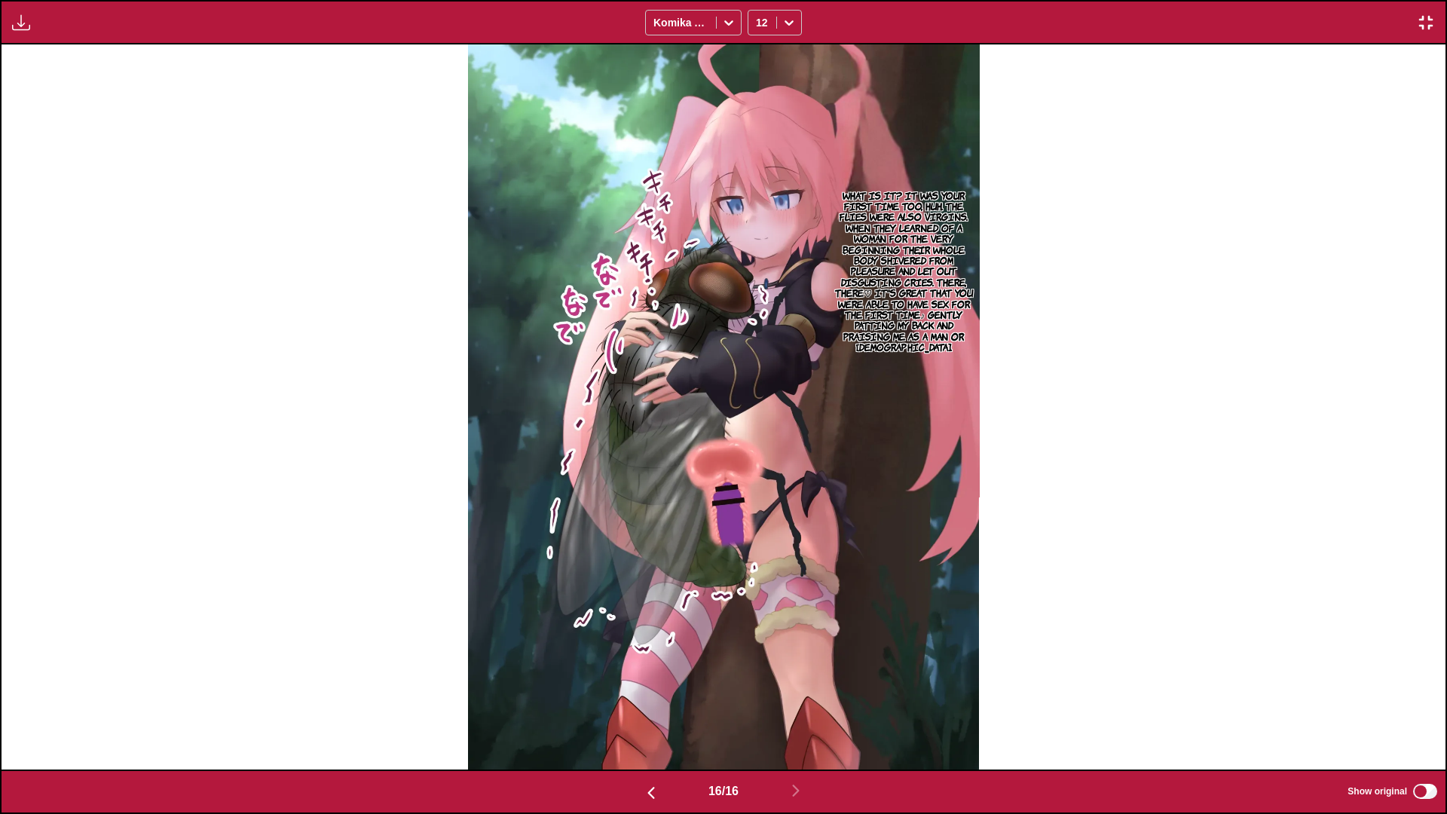
click at [589, 20] on img "button" at bounding box center [1426, 23] width 18 height 18
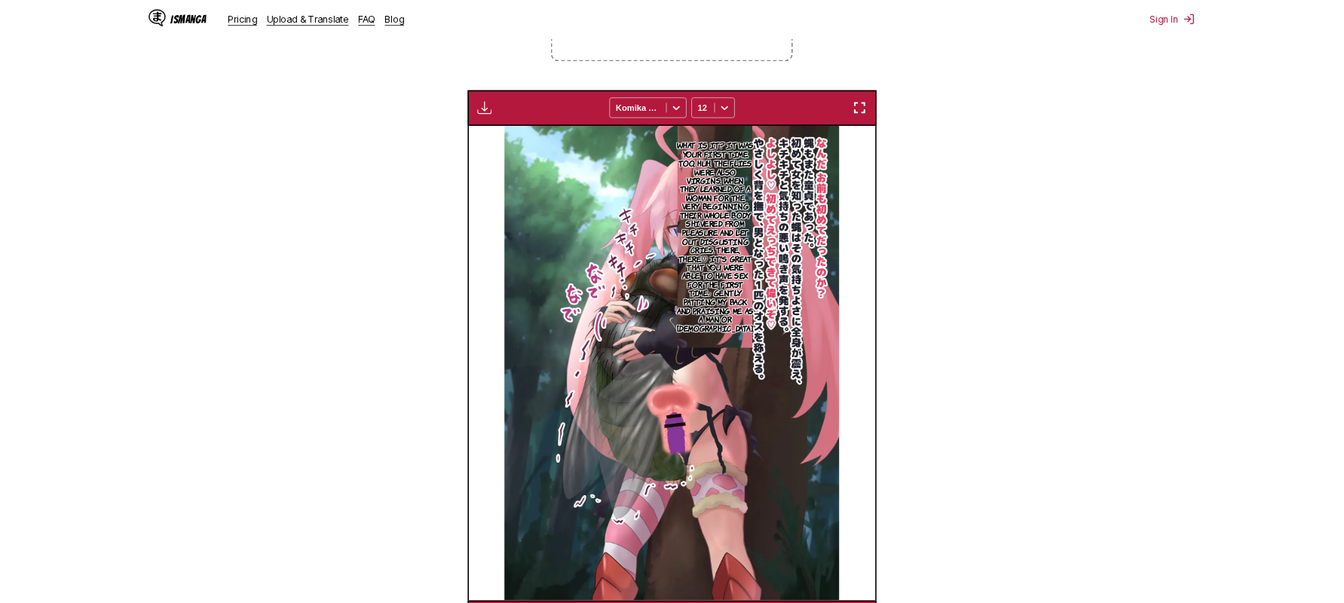
scroll to position [0, 5924]
